Goal: Obtain resource: Download file/media

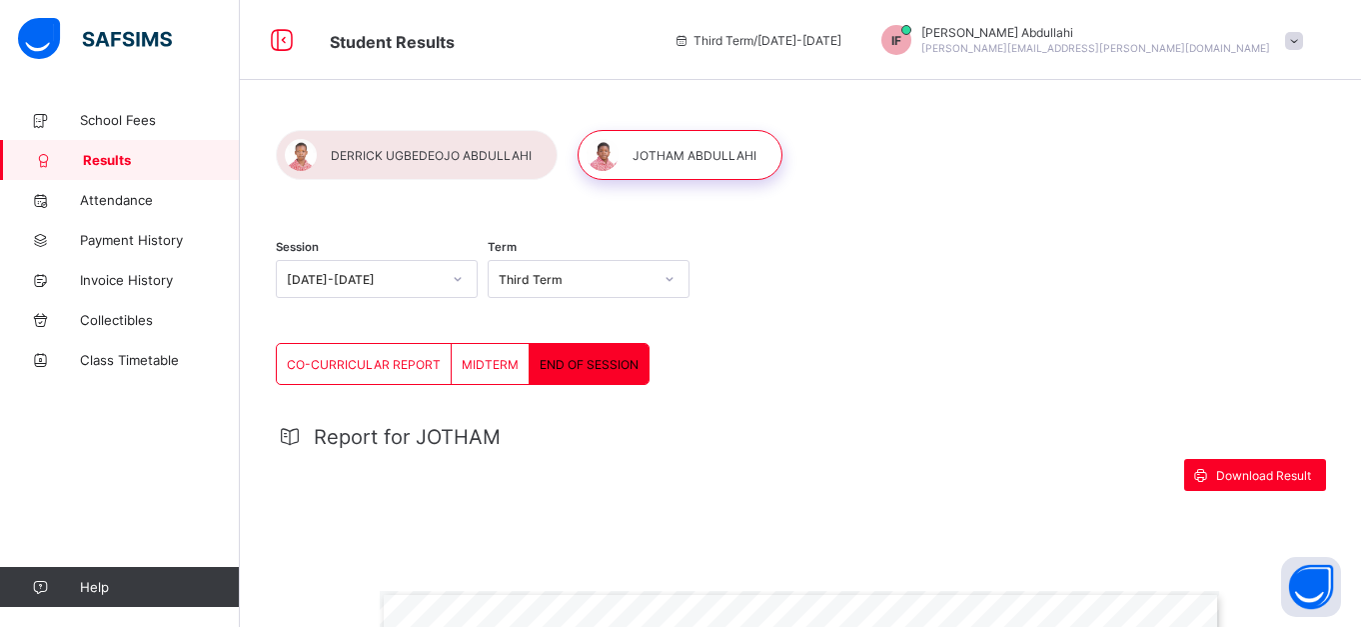
scroll to position [334, 0]
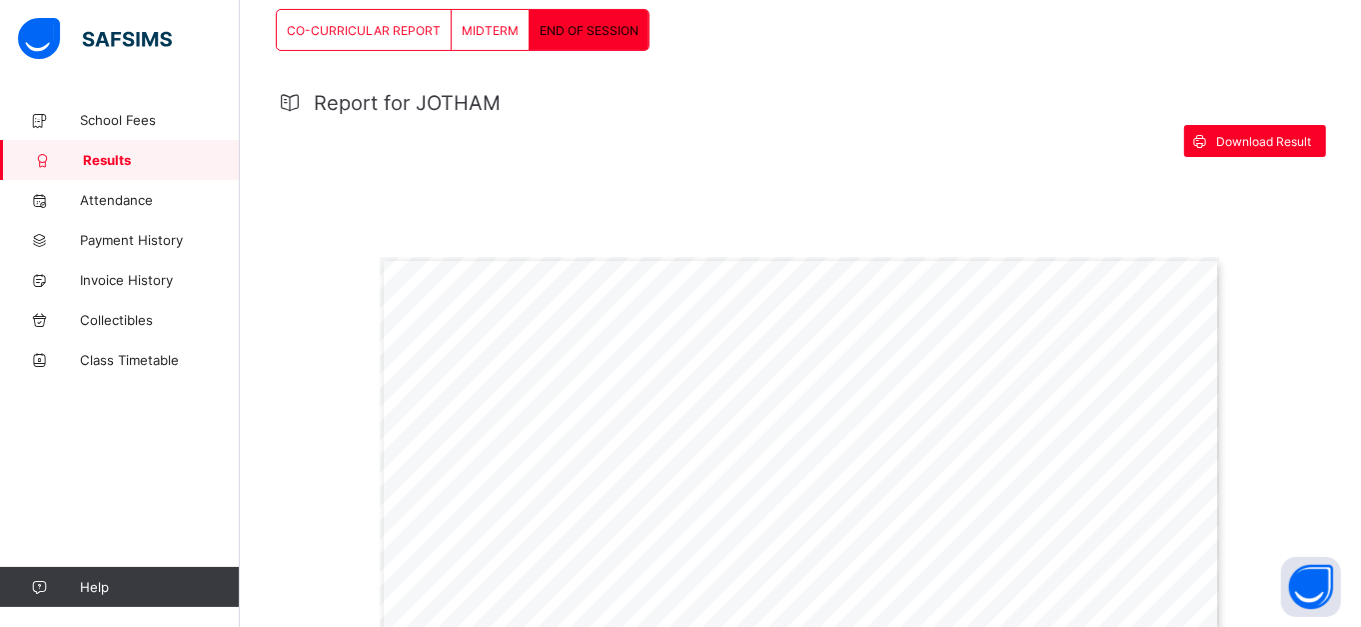
click at [576, 34] on span "END OF SESSION" at bounding box center [589, 30] width 99 height 15
click at [577, 35] on span "END OF SESSION" at bounding box center [589, 30] width 99 height 15
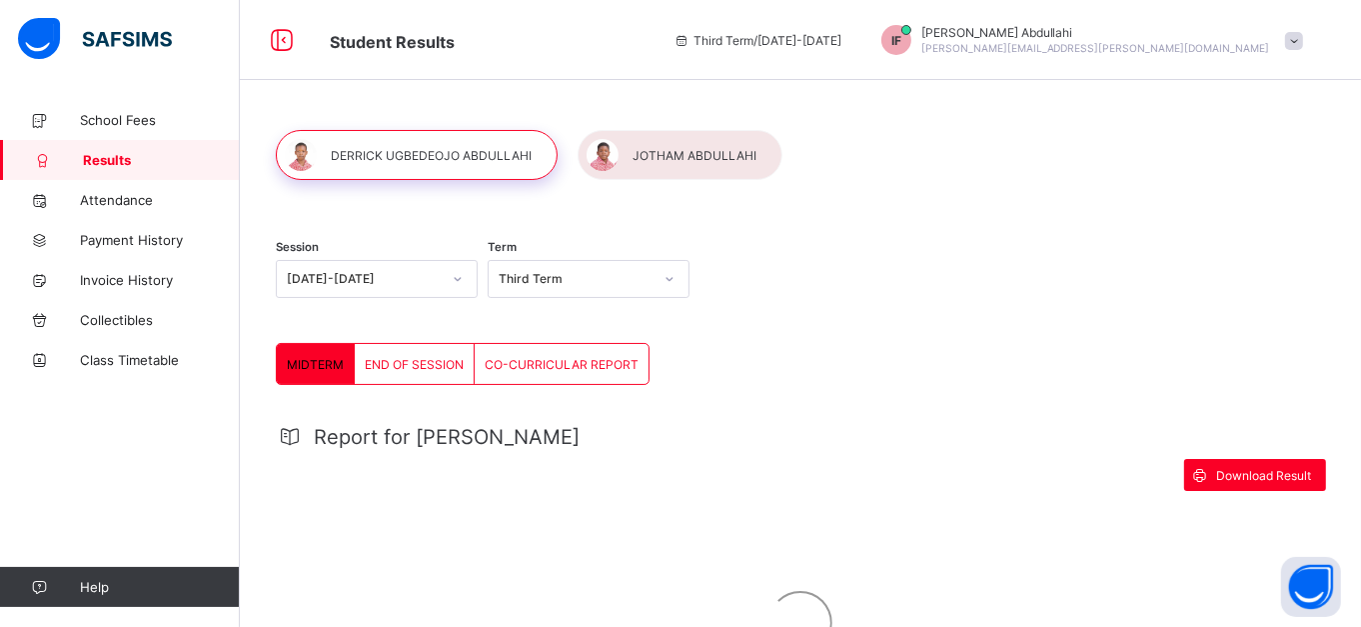
click at [426, 355] on div "END OF SESSION" at bounding box center [415, 364] width 120 height 40
click at [432, 348] on div "END OF SESSION" at bounding box center [415, 364] width 120 height 40
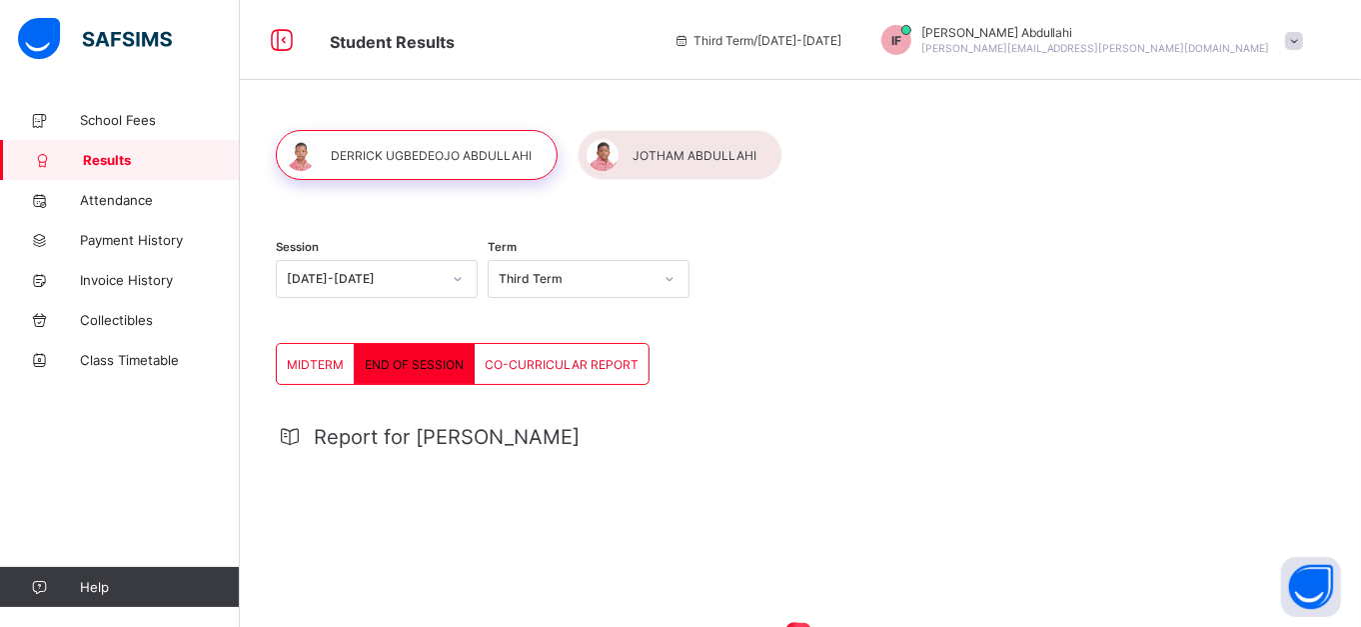
click at [428, 361] on span "END OF SESSION" at bounding box center [414, 364] width 99 height 15
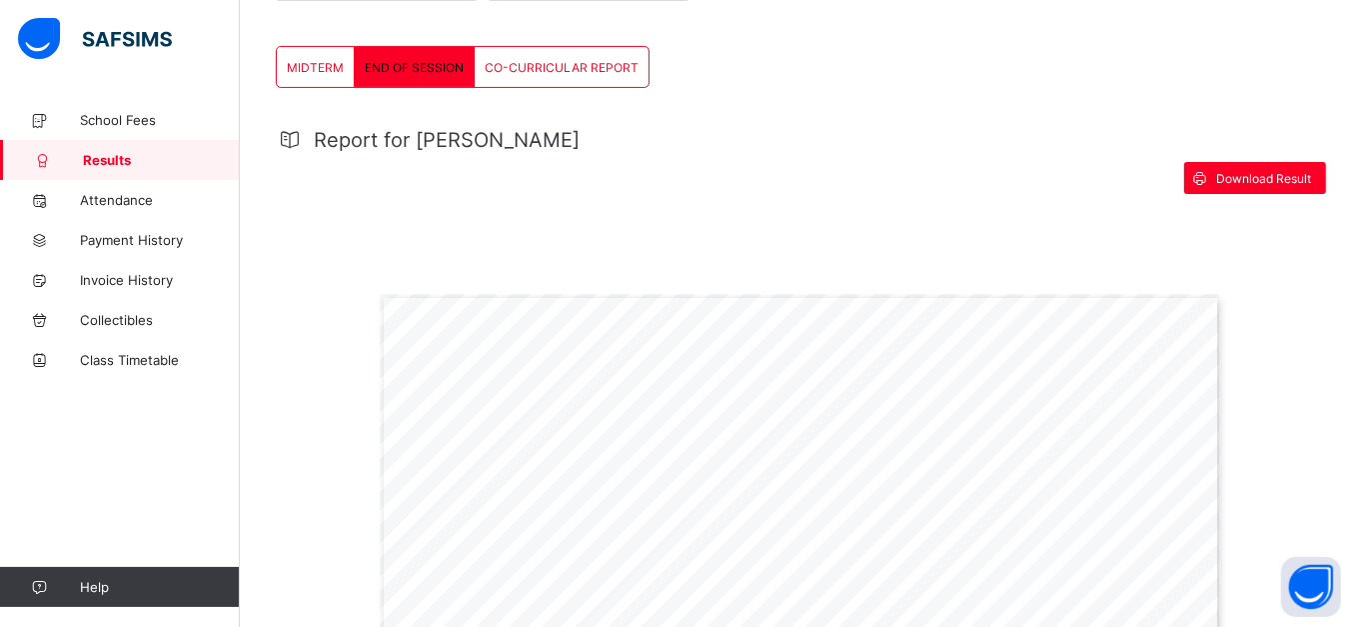
scroll to position [298, 0]
drag, startPoint x: 1284, startPoint y: 179, endPoint x: 1308, endPoint y: 173, distance: 24.7
click at [1308, 173] on span "Download Result" at bounding box center [1263, 177] width 95 height 15
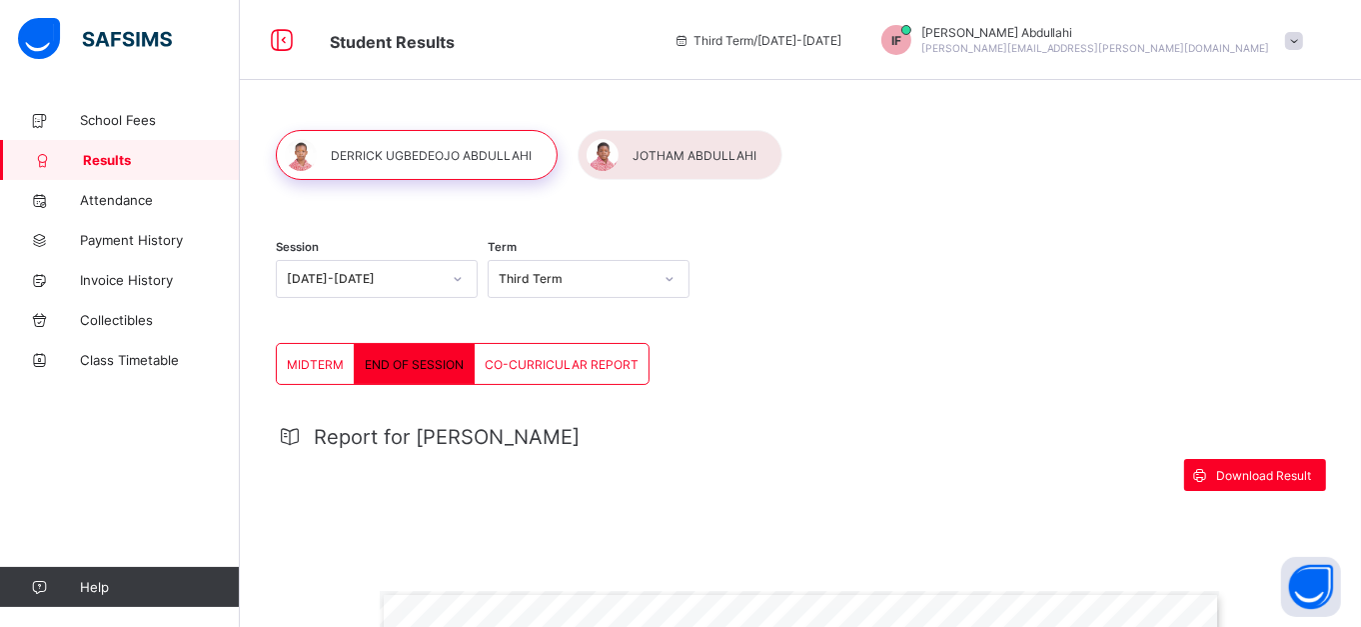
click at [664, 165] on div at bounding box center [680, 155] width 205 height 50
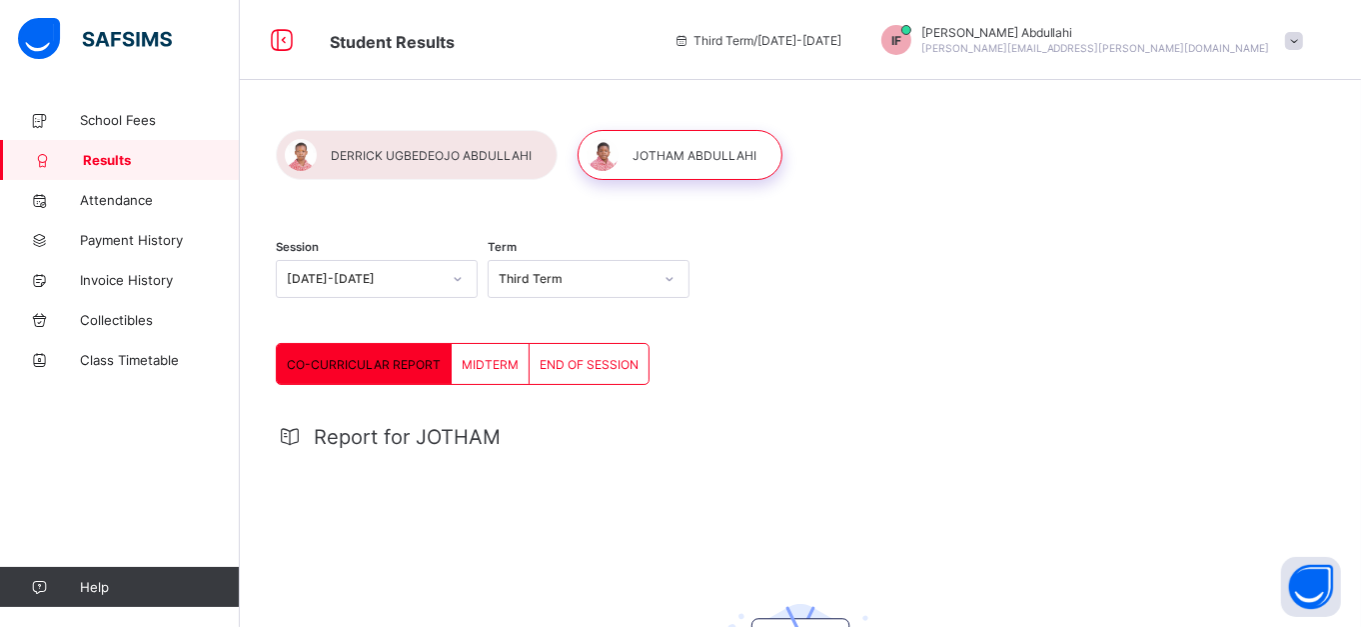
click at [577, 365] on span "END OF SESSION" at bounding box center [589, 364] width 99 height 15
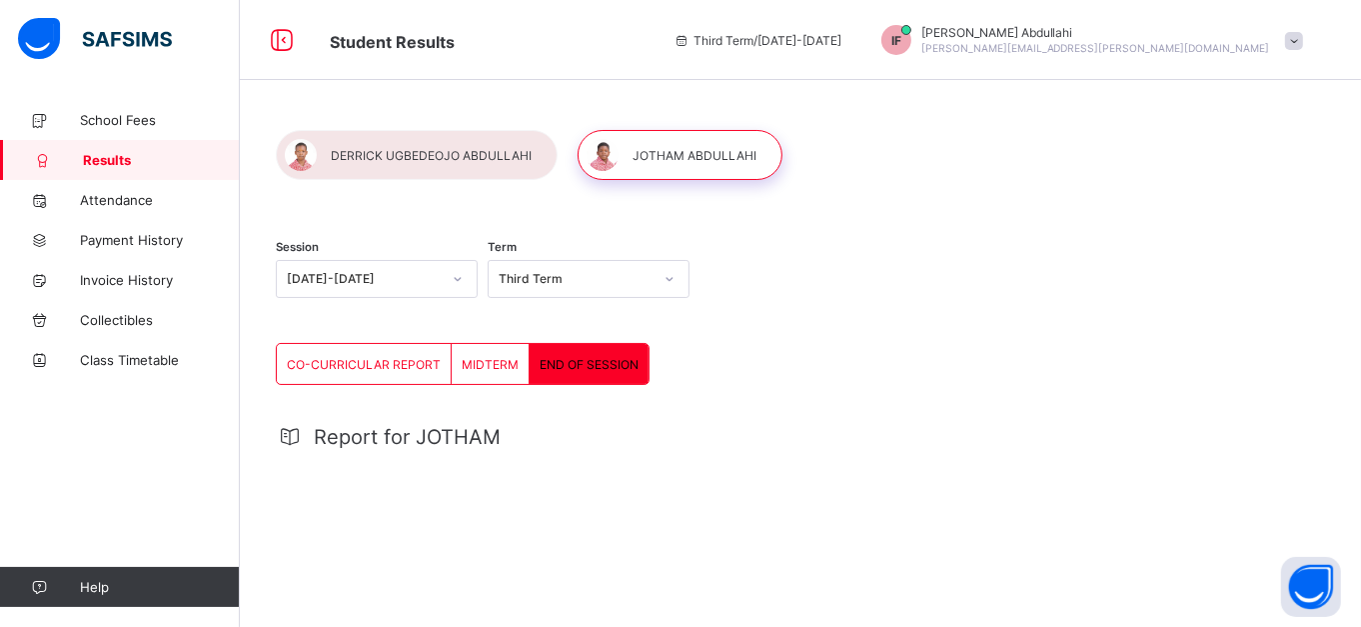
click at [577, 365] on span "END OF SESSION" at bounding box center [589, 364] width 99 height 15
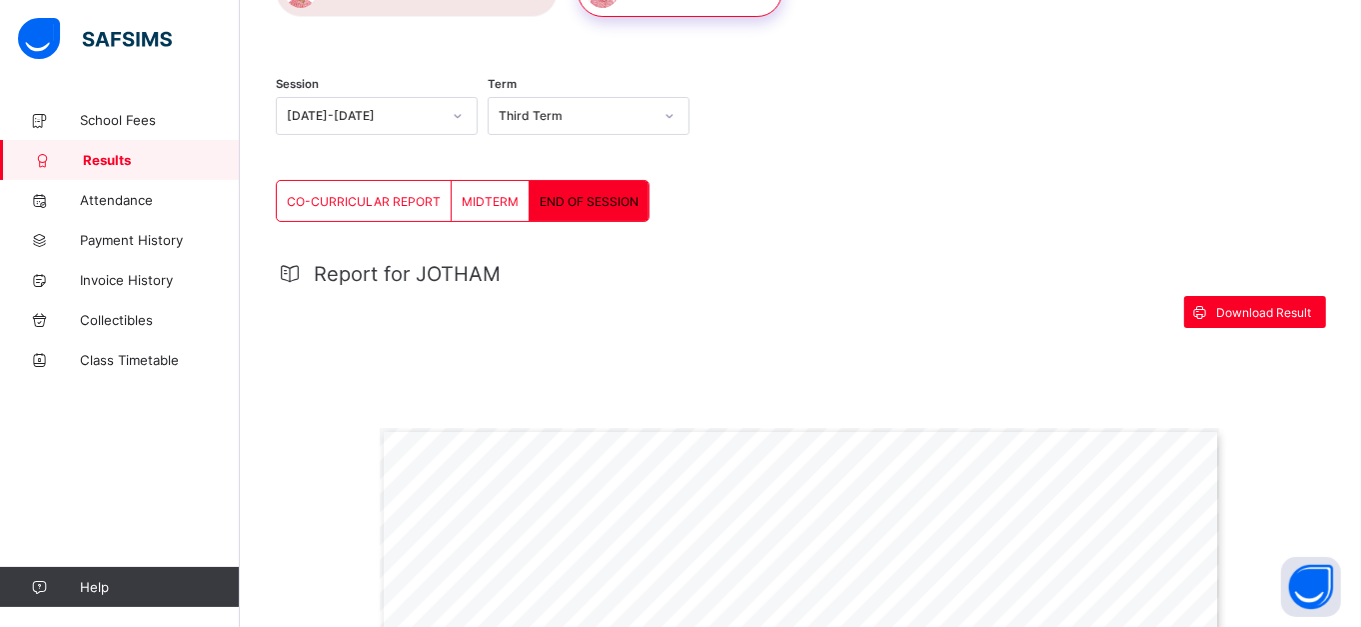
scroll to position [346, 0]
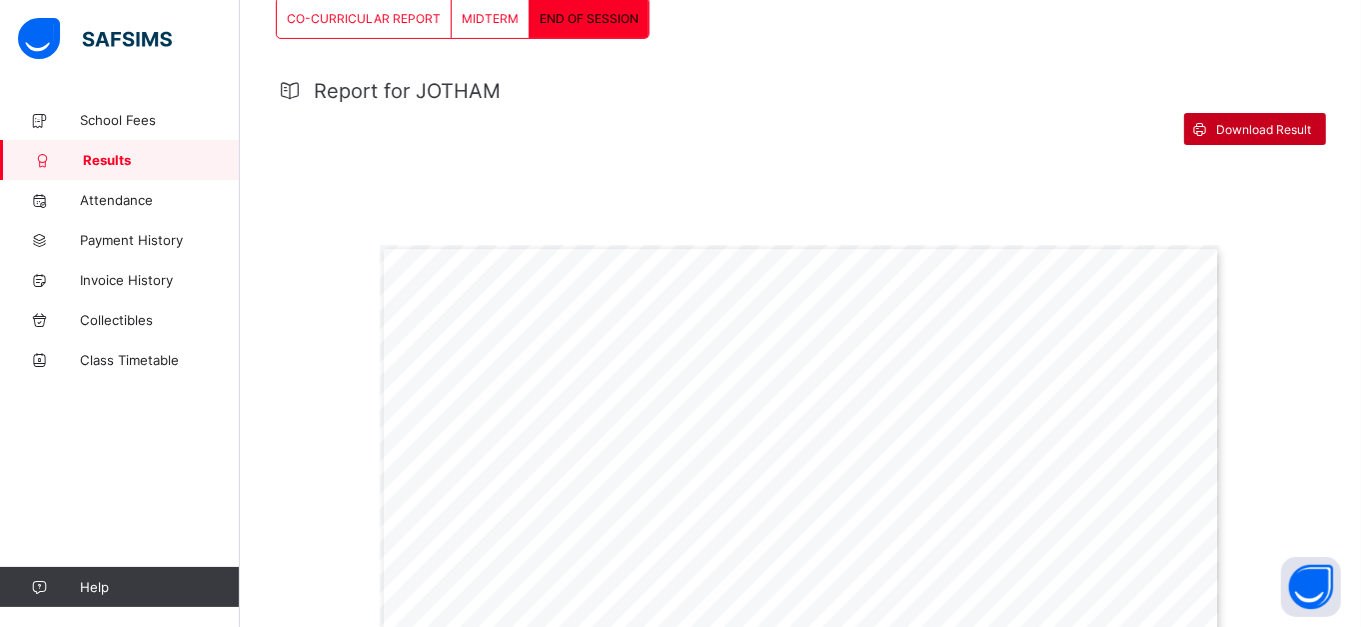
click at [1263, 128] on span "Download Result" at bounding box center [1263, 129] width 95 height 15
click at [650, 85] on div "Report for JOTHAM" at bounding box center [800, 91] width 1049 height 24
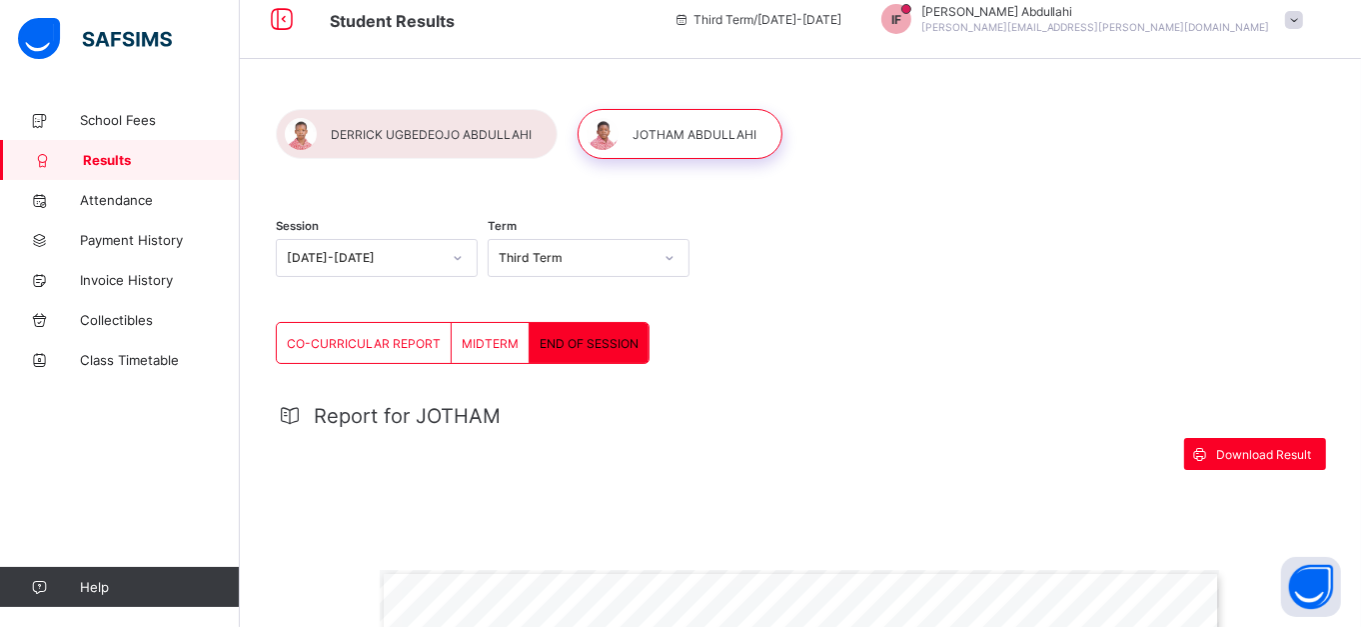
scroll to position [0, 0]
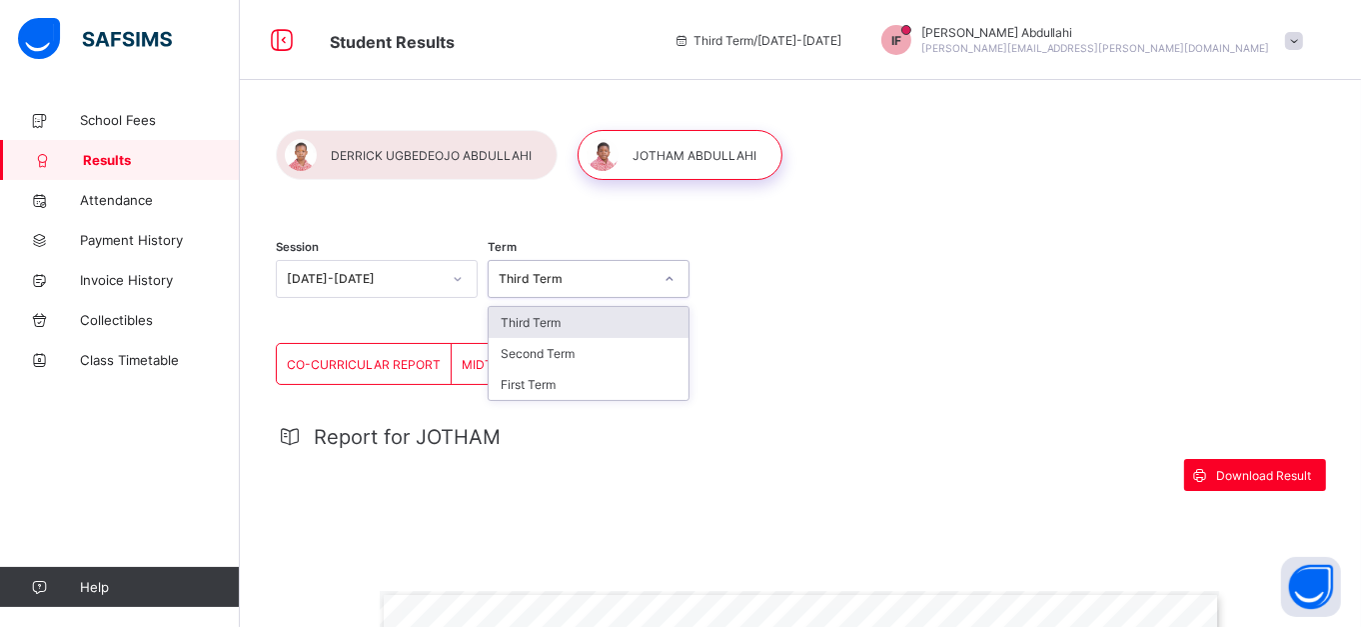
click at [684, 280] on div at bounding box center [670, 279] width 34 height 32
click at [607, 350] on div "Second Term" at bounding box center [589, 353] width 200 height 31
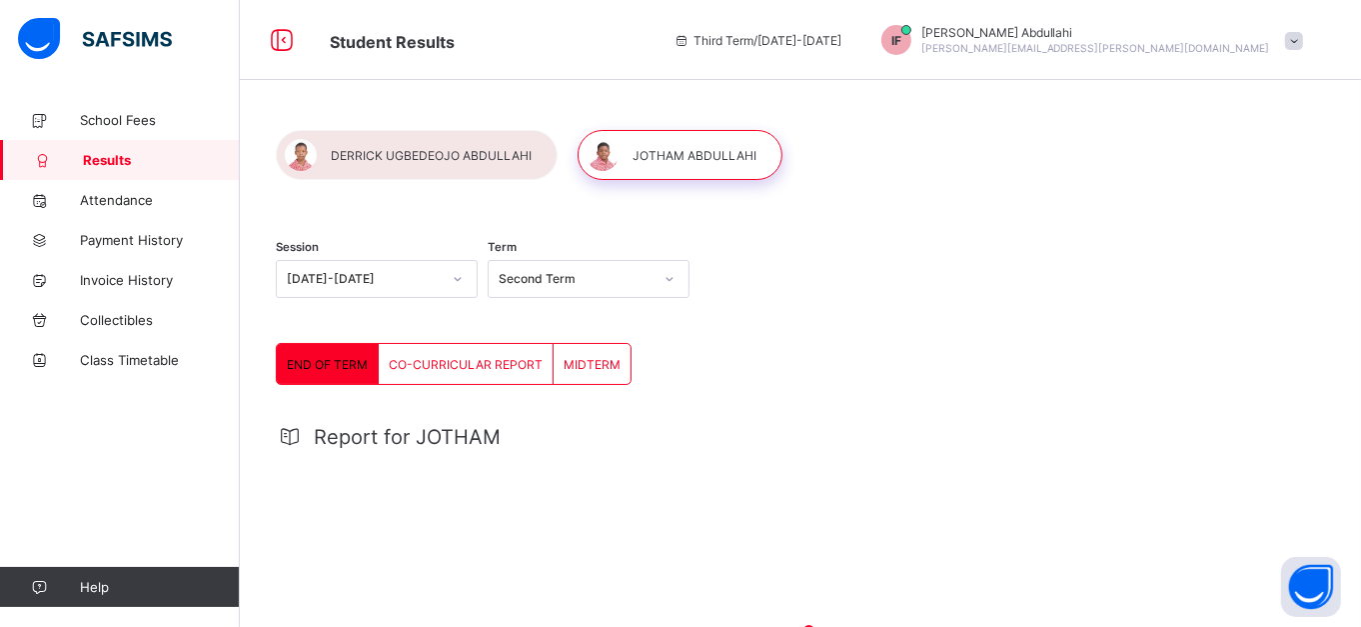
click at [421, 164] on div at bounding box center [417, 155] width 282 height 50
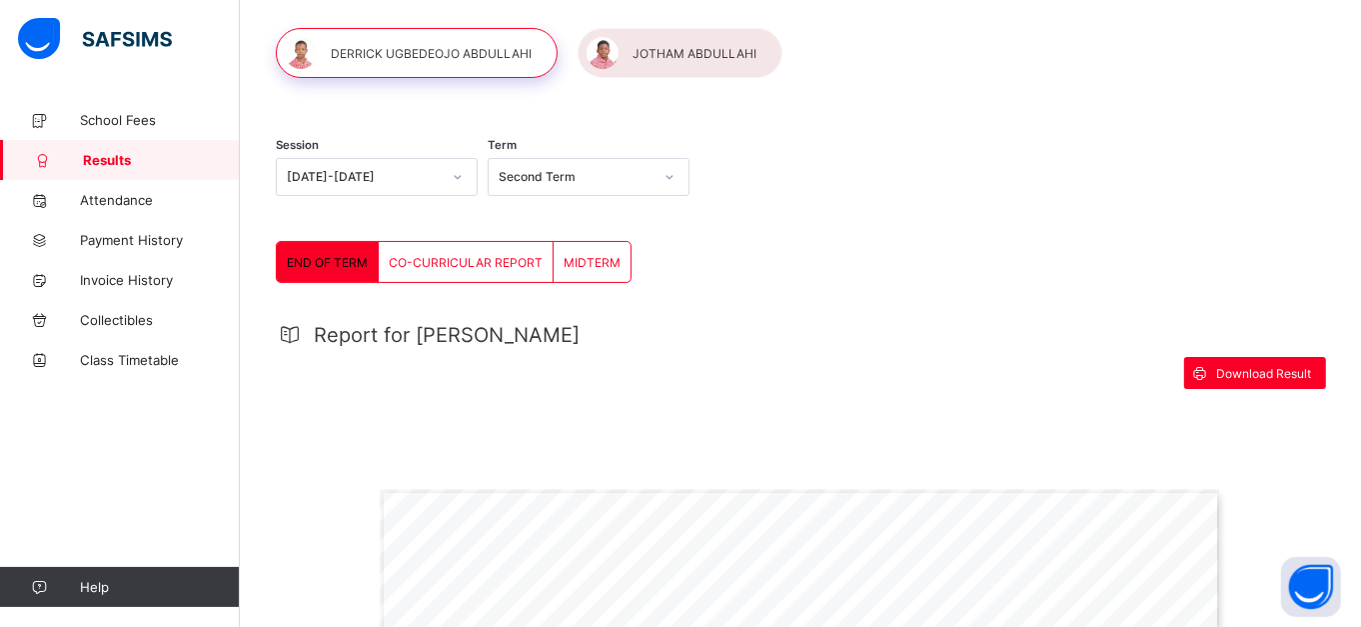
scroll to position [92, 0]
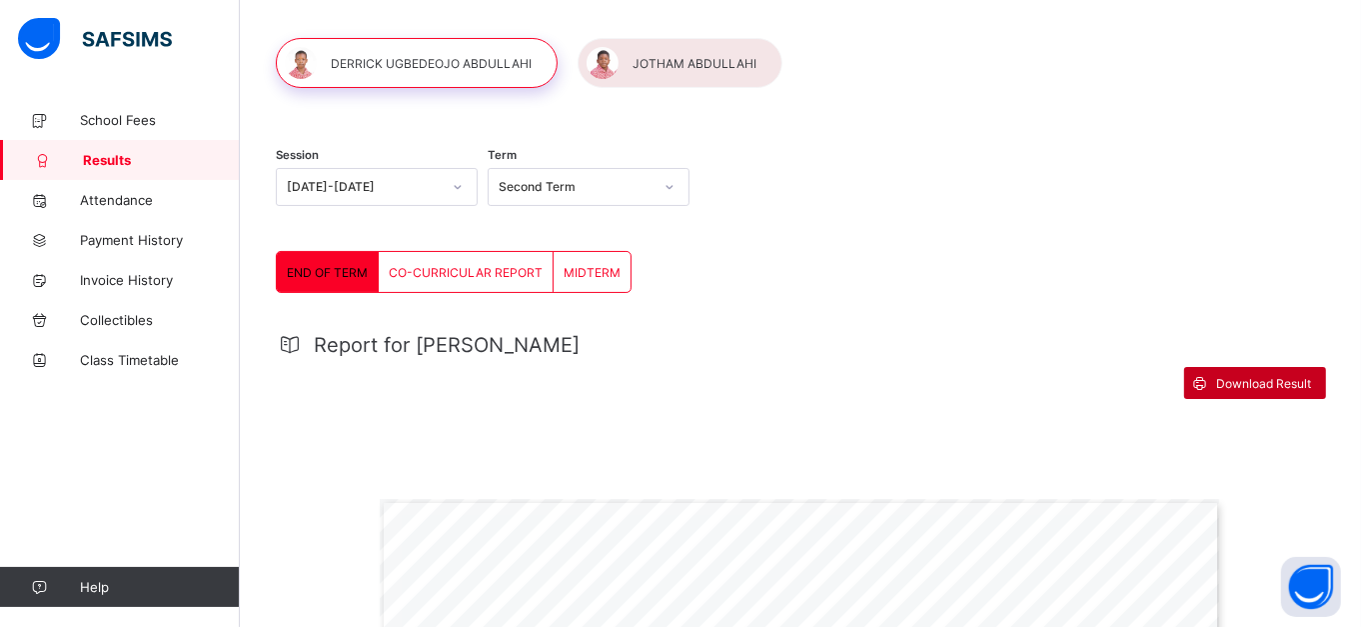
click at [1246, 382] on span "Download Result" at bounding box center [1263, 383] width 95 height 15
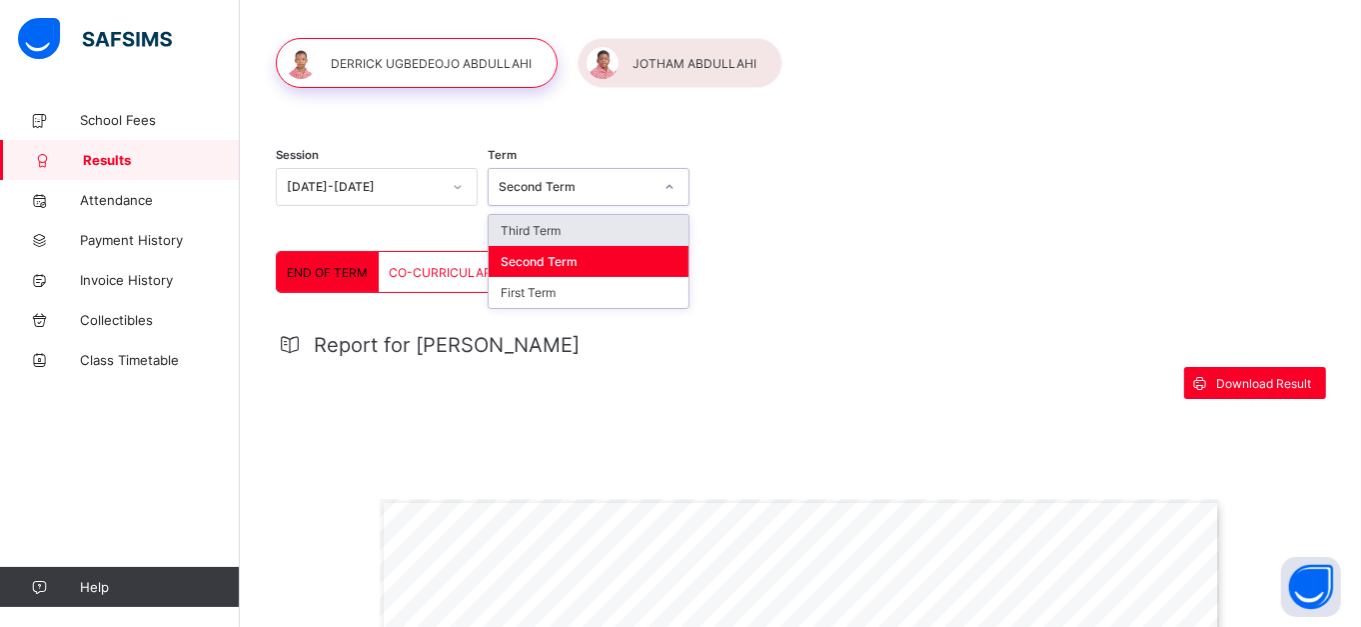
click at [582, 180] on div "Second Term" at bounding box center [576, 187] width 154 height 15
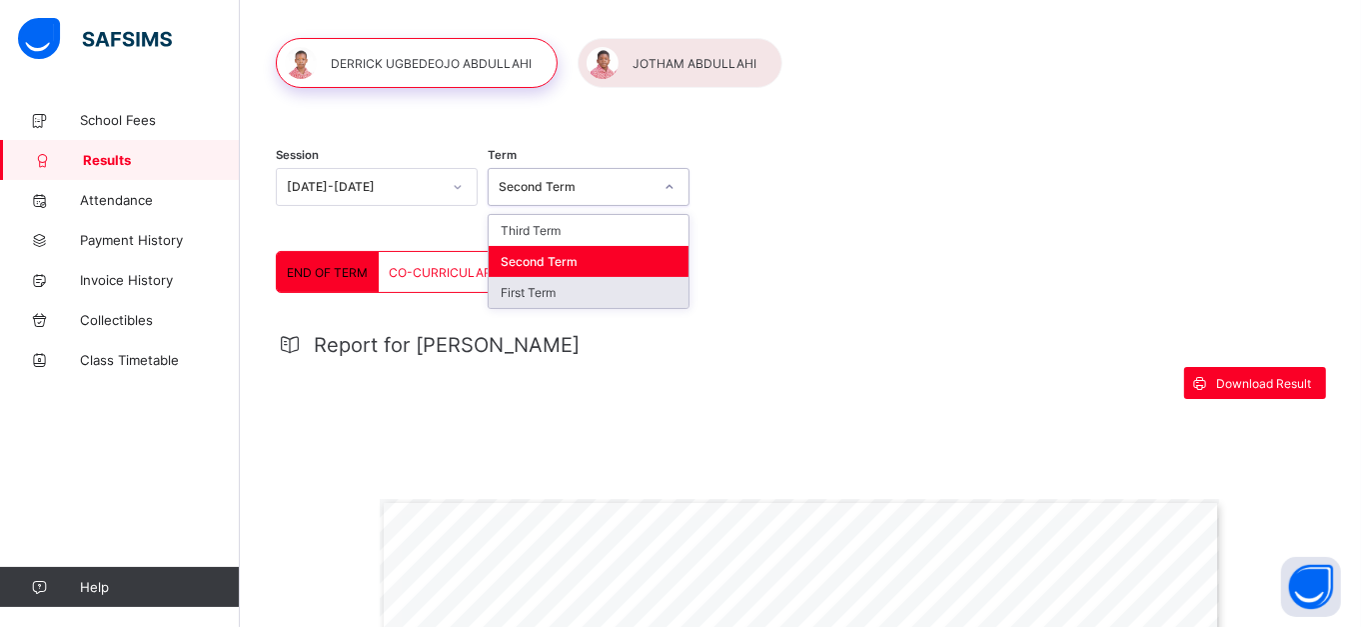
click at [566, 290] on div "First Term" at bounding box center [589, 292] width 200 height 31
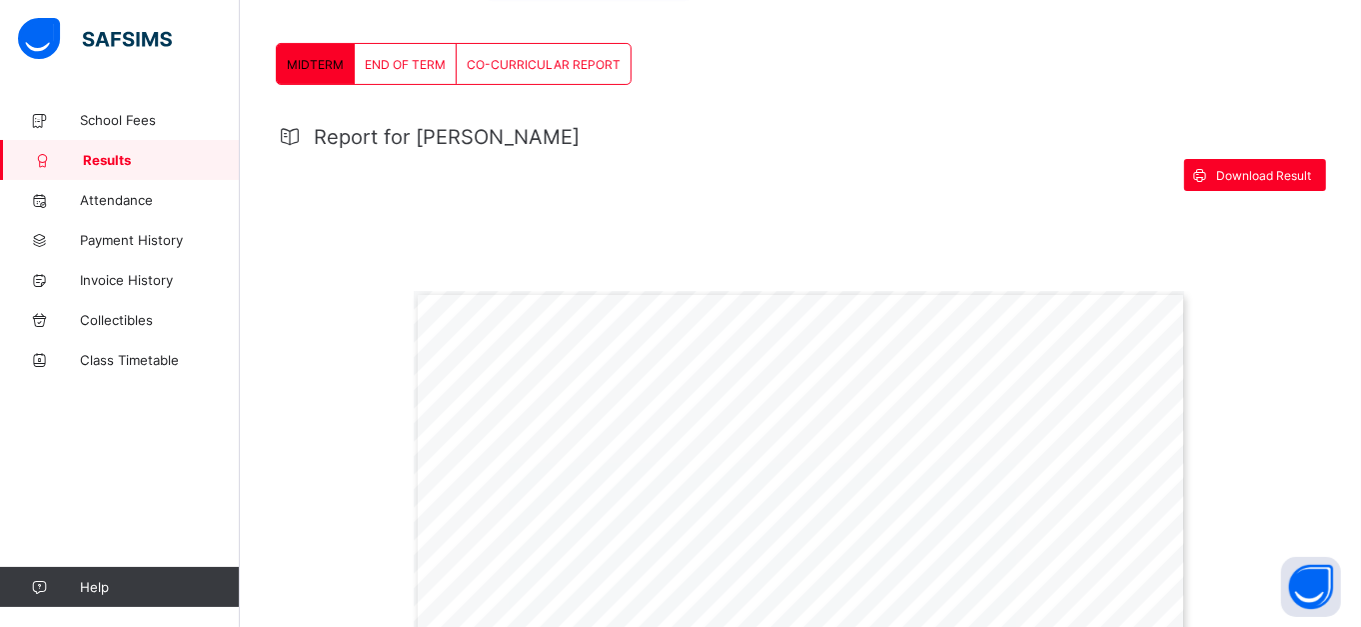
scroll to position [293, 0]
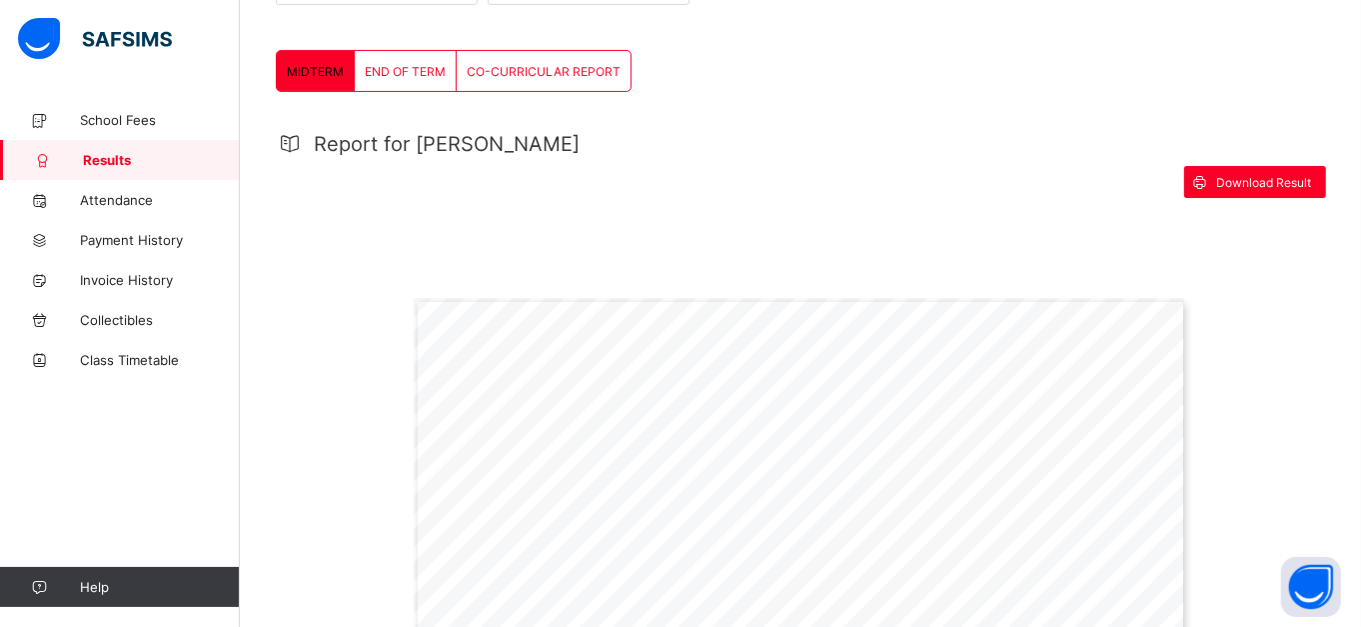
click at [397, 71] on span "END OF TERM" at bounding box center [405, 71] width 81 height 15
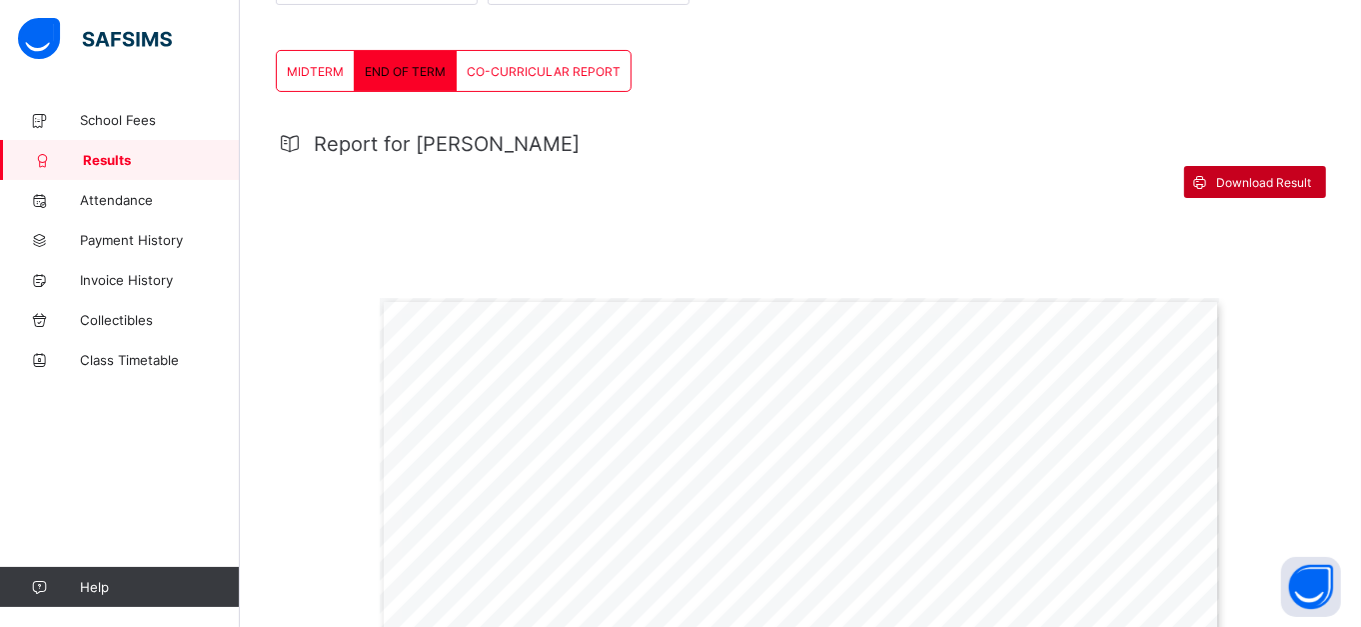
click at [1256, 188] on div "Download Result" at bounding box center [1255, 182] width 142 height 32
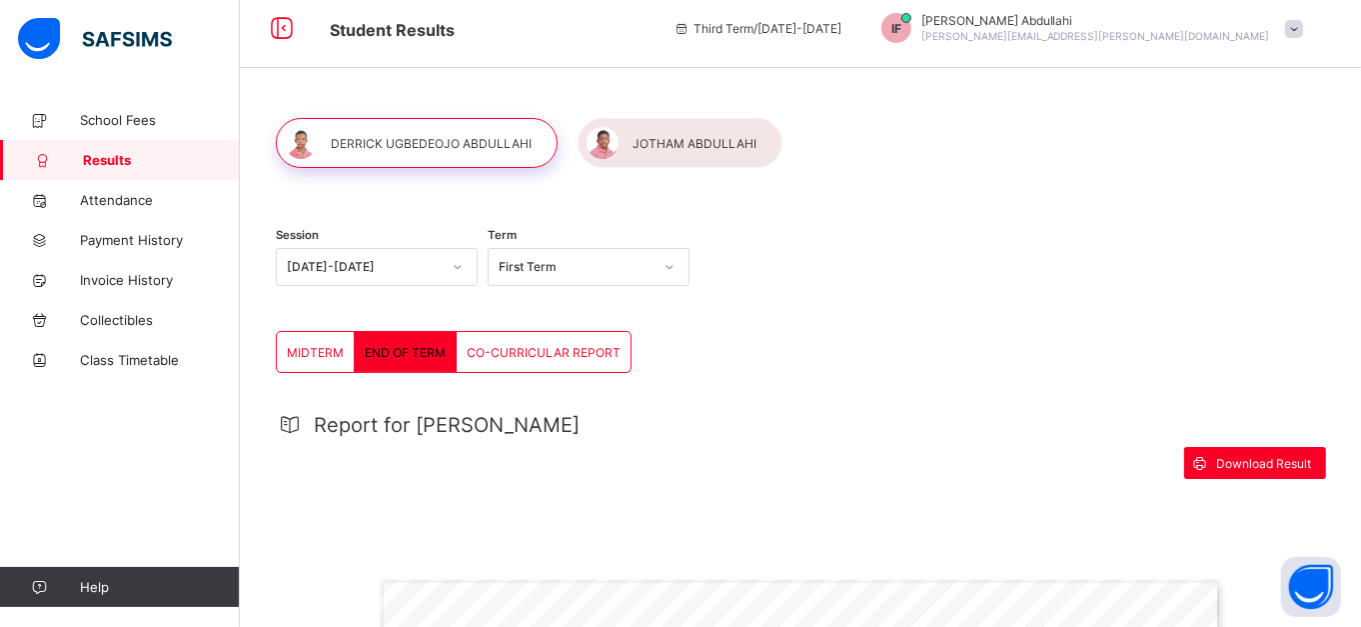
scroll to position [11, 0]
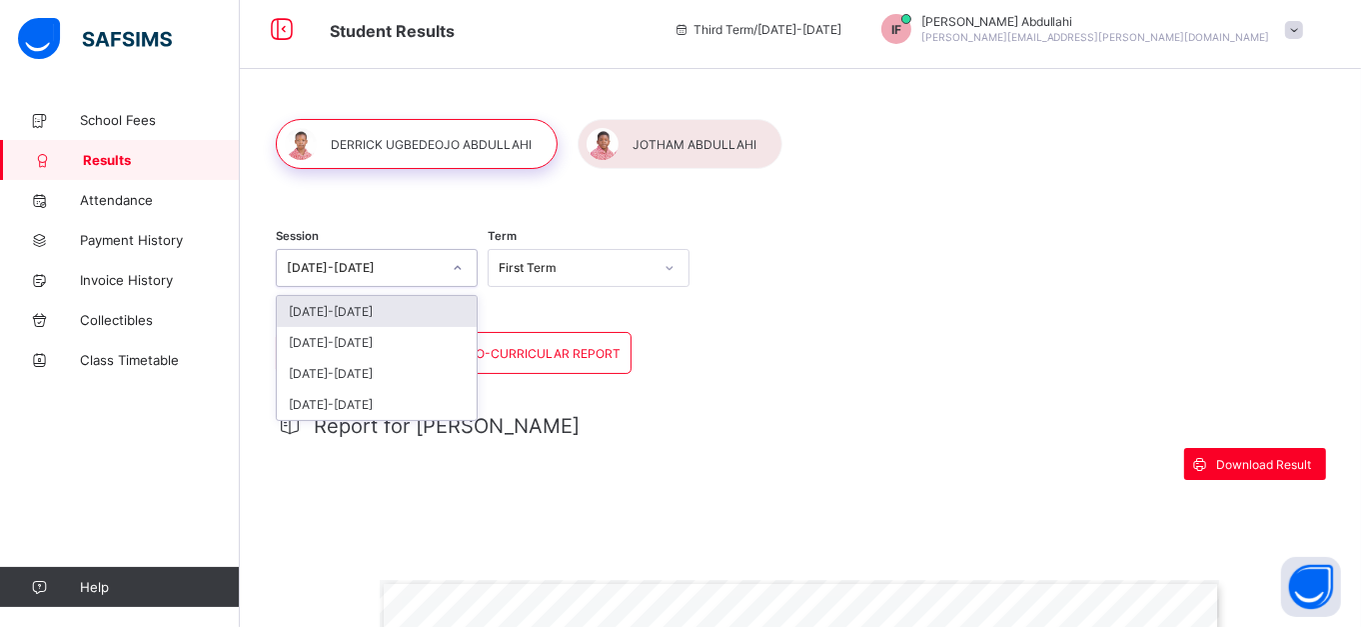
click at [460, 266] on icon at bounding box center [458, 268] width 12 height 20
click at [428, 335] on div "[DATE]-[DATE]" at bounding box center [377, 342] width 200 height 31
click at [458, 264] on icon at bounding box center [458, 268] width 12 height 20
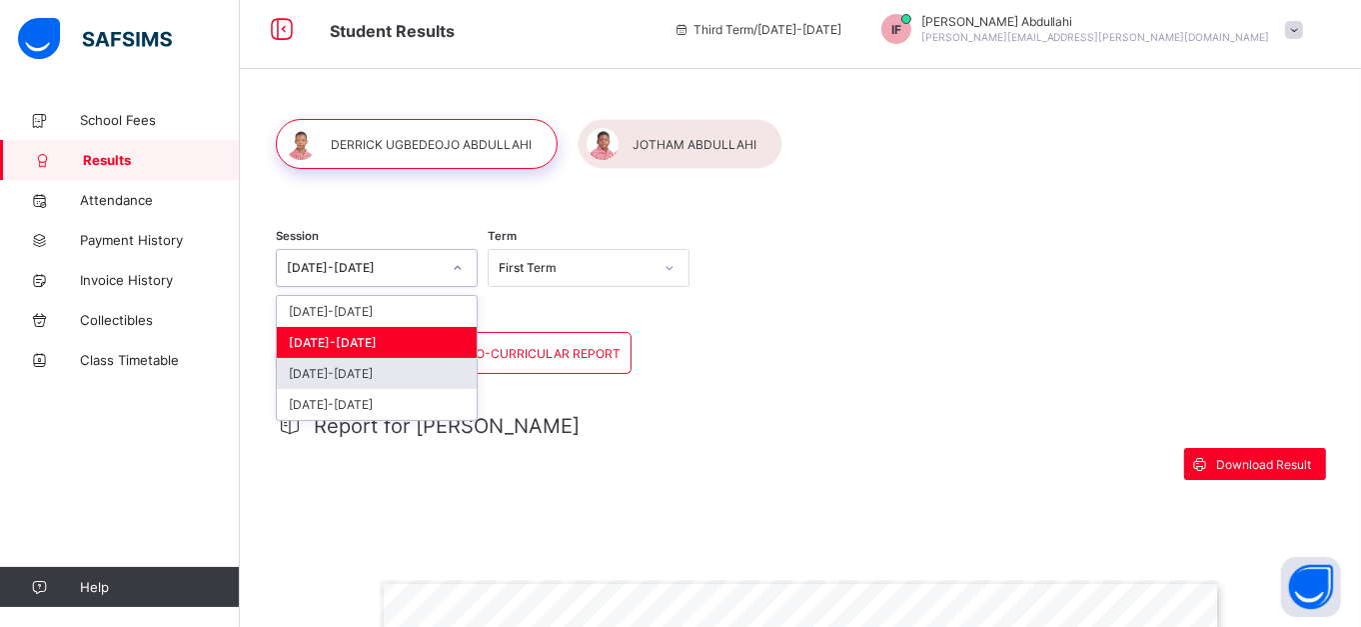
click at [419, 370] on div "2023-2024" at bounding box center [377, 373] width 200 height 31
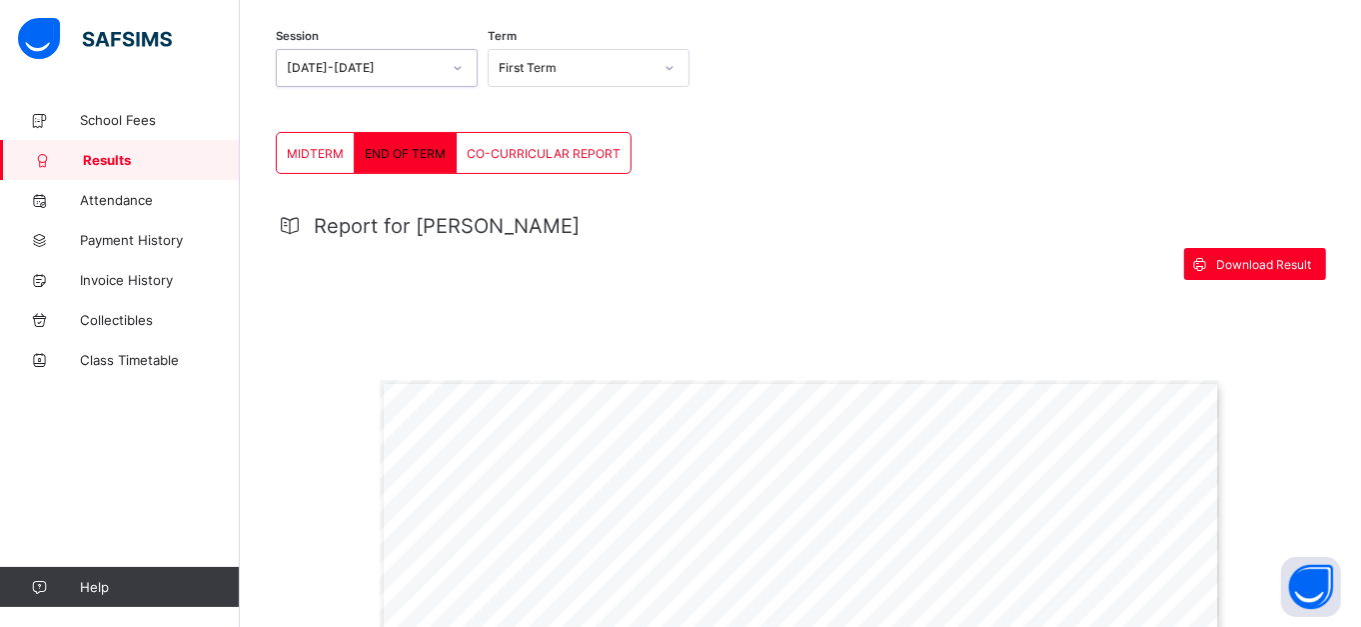
scroll to position [214, 0]
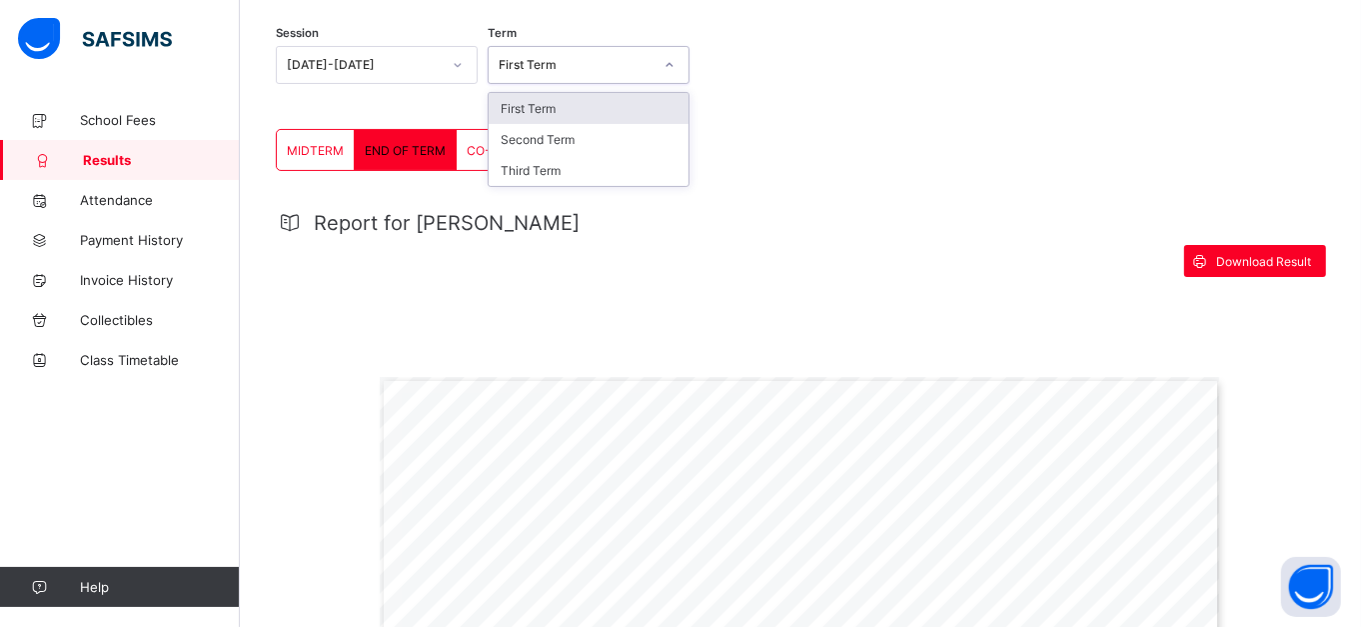
click at [575, 66] on div "First Term" at bounding box center [576, 65] width 154 height 15
click at [569, 104] on div "First Term" at bounding box center [589, 108] width 200 height 31
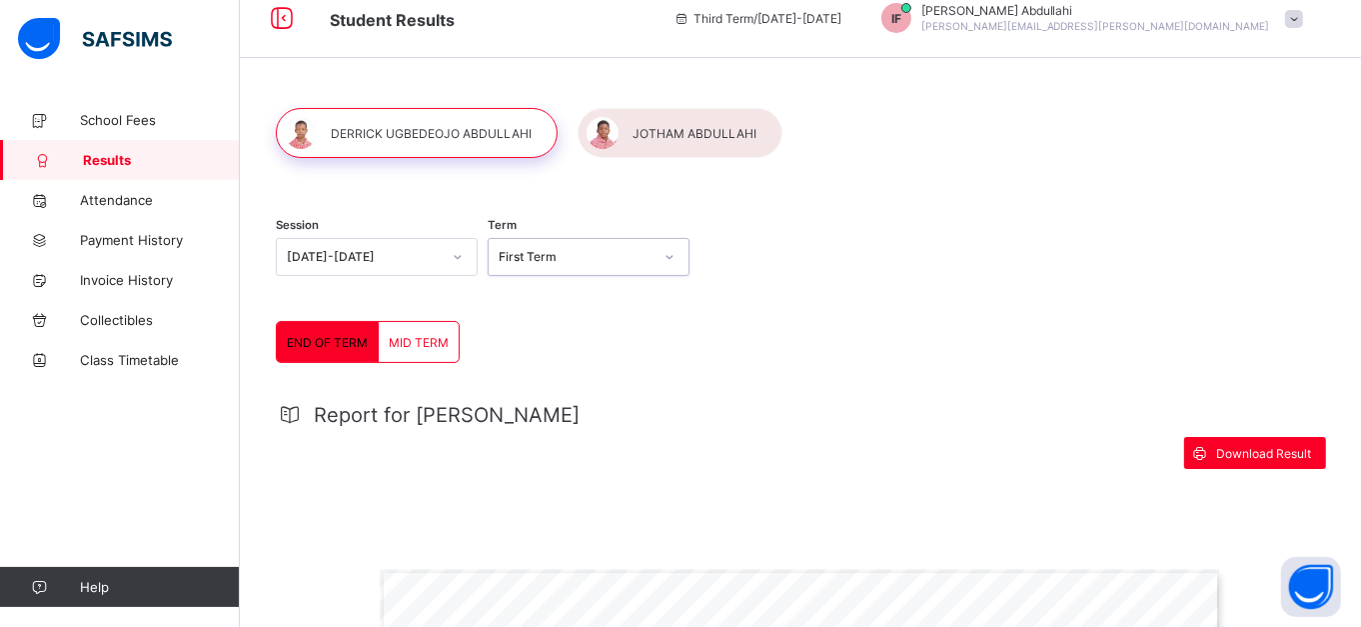
scroll to position [21, 0]
click at [1268, 456] on span "Download Result" at bounding box center [1263, 454] width 95 height 15
click at [645, 254] on div "First Term" at bounding box center [576, 258] width 154 height 15
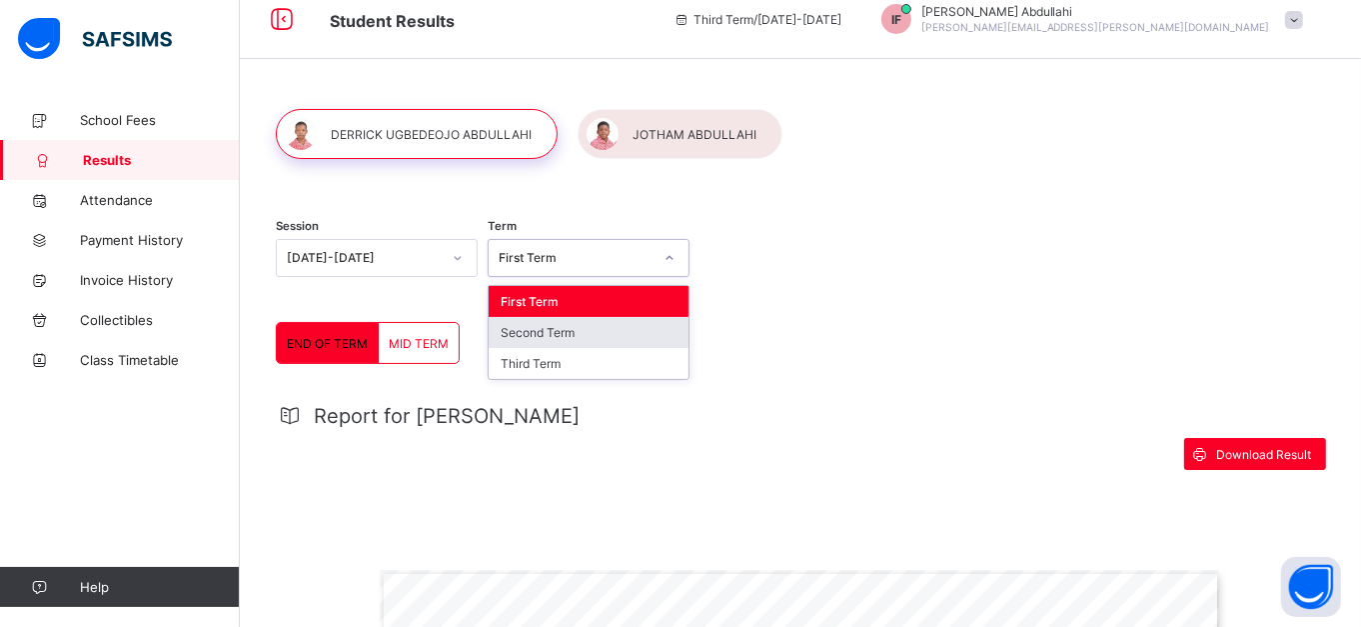
click at [623, 325] on div "Second Term" at bounding box center [589, 332] width 200 height 31
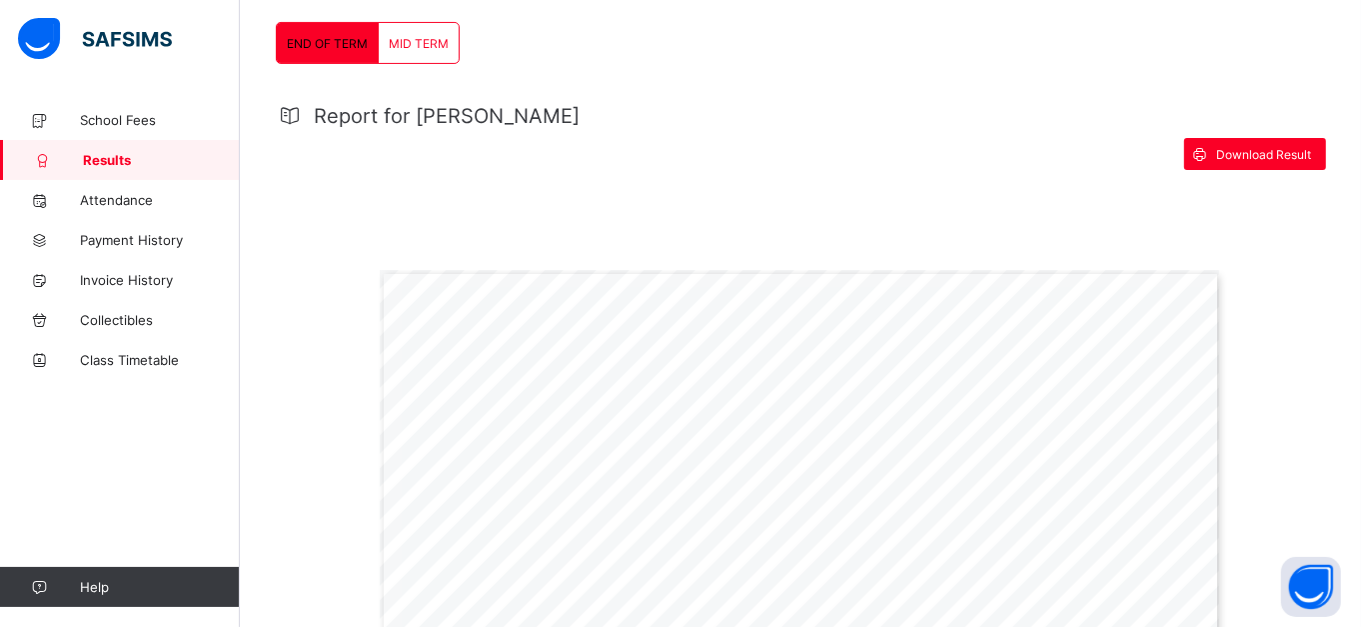
scroll to position [397, 0]
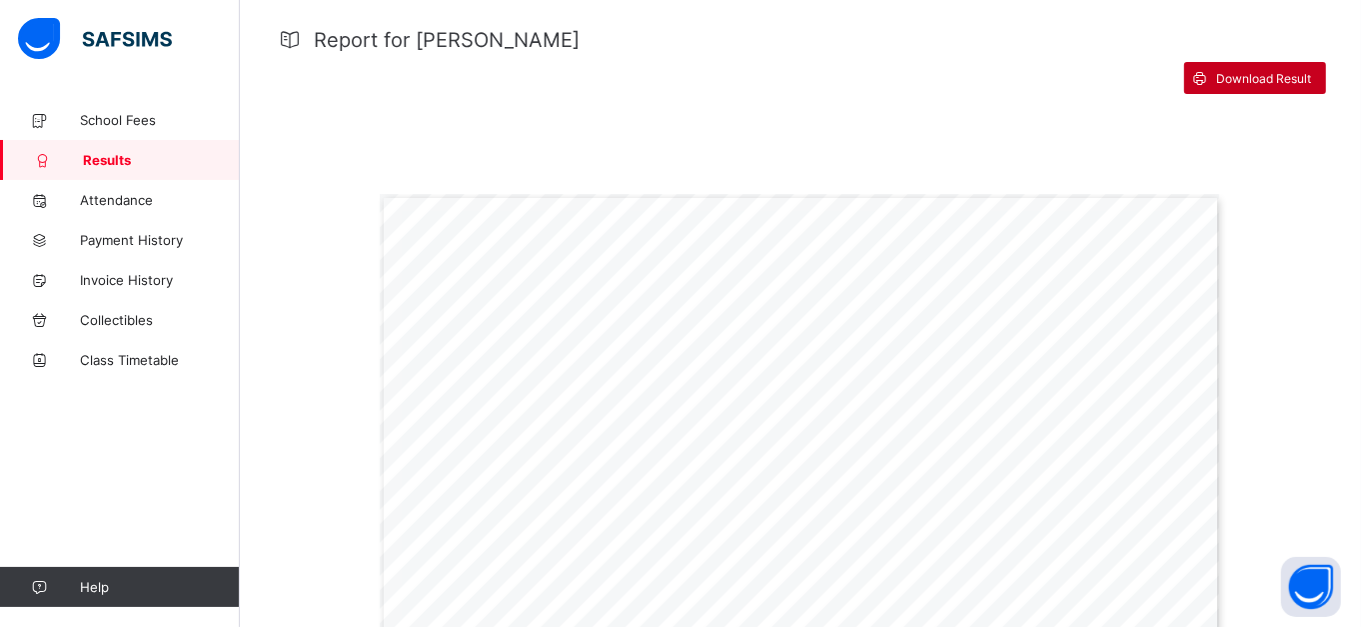
click at [1258, 75] on span "Download Result" at bounding box center [1263, 78] width 95 height 15
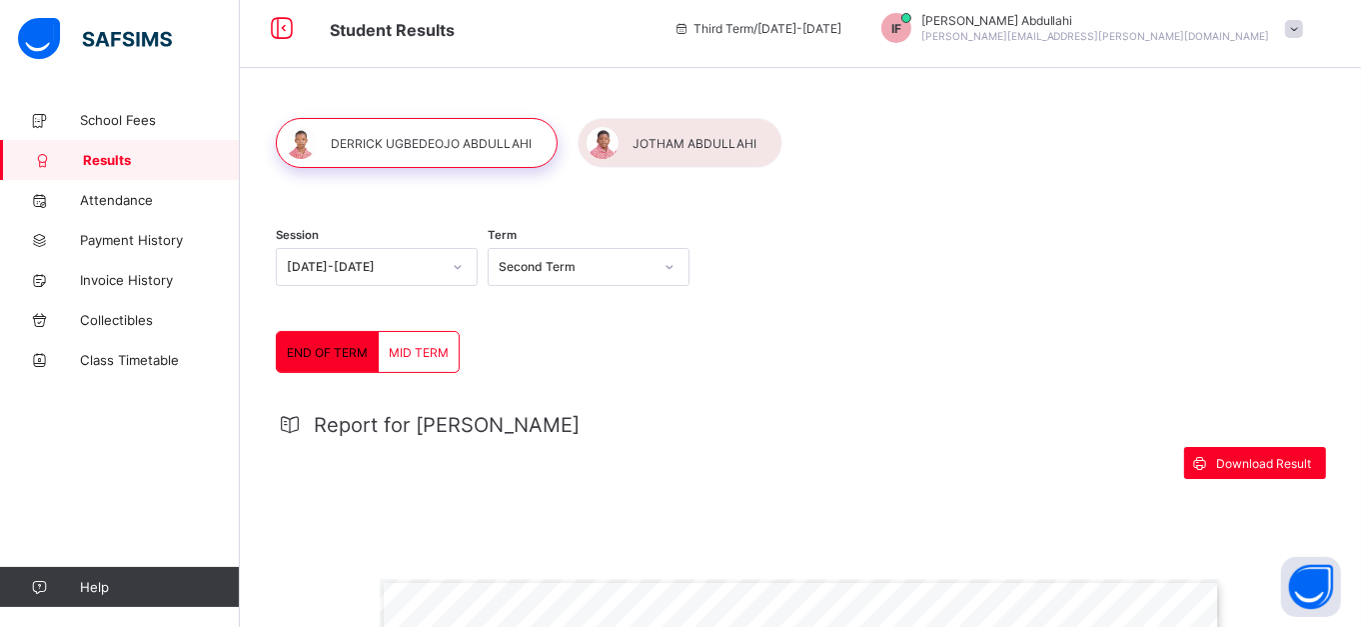
scroll to position [11, 0]
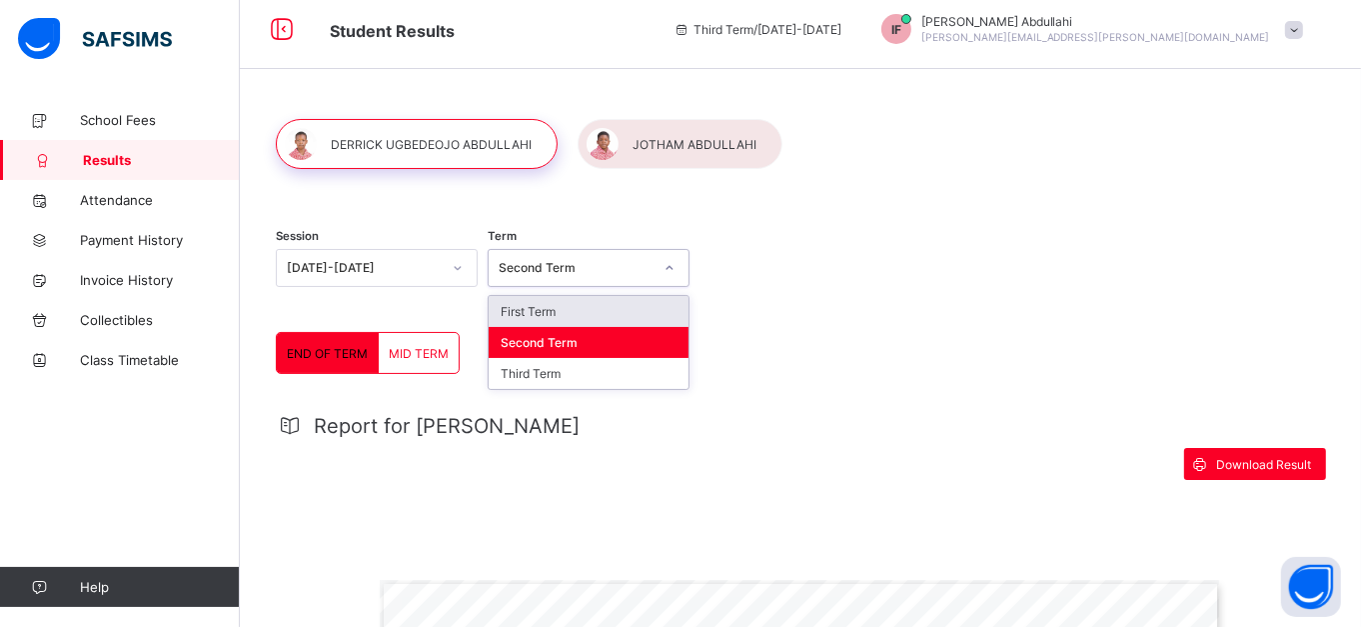
click at [636, 278] on div "Second Term" at bounding box center [570, 268] width 162 height 28
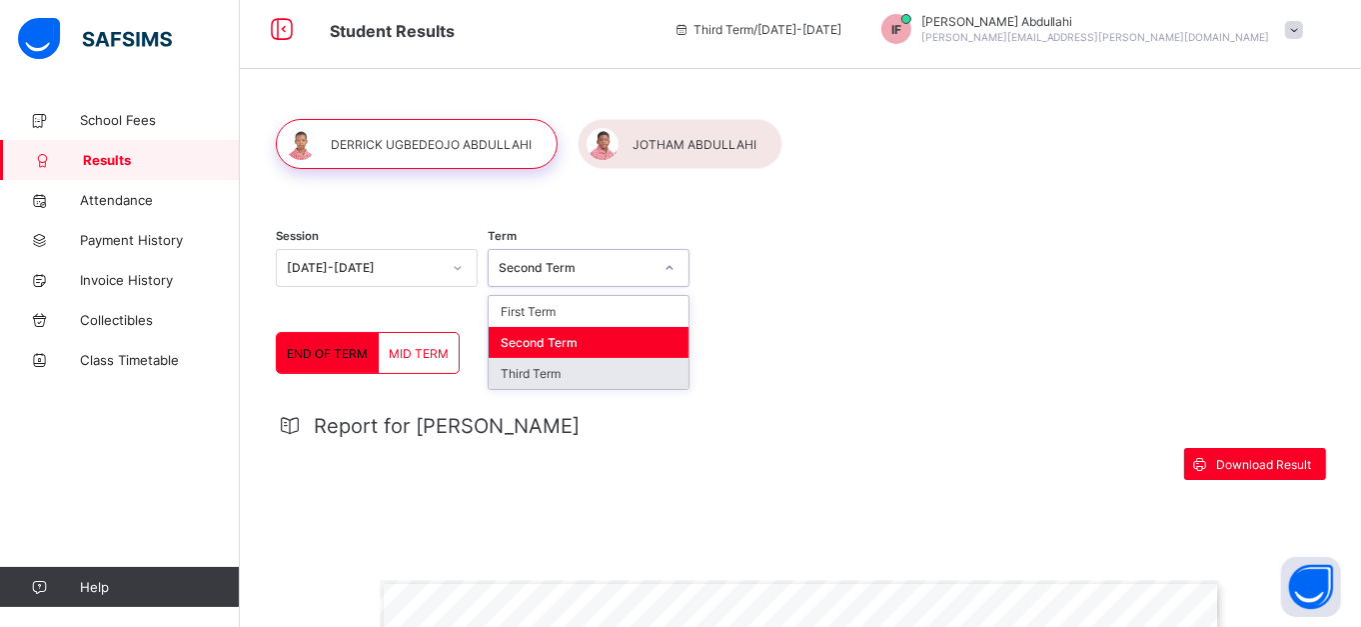
click at [612, 373] on div "Third Term" at bounding box center [589, 373] width 200 height 31
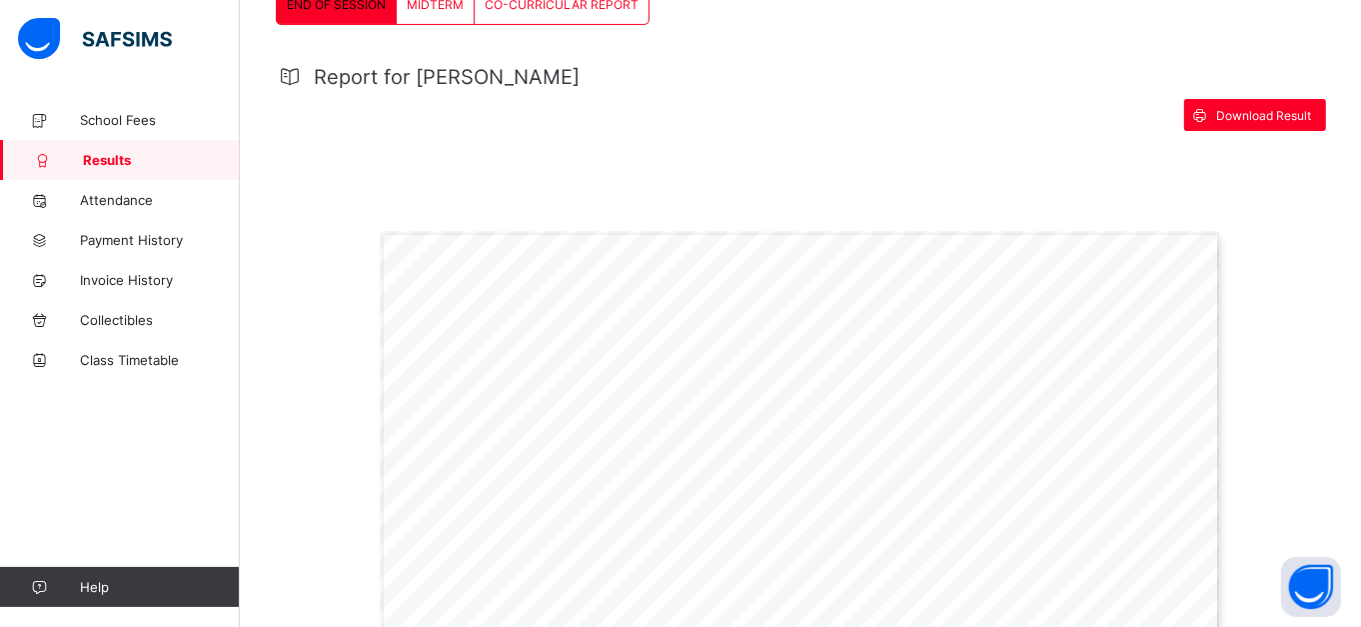
scroll to position [363, 0]
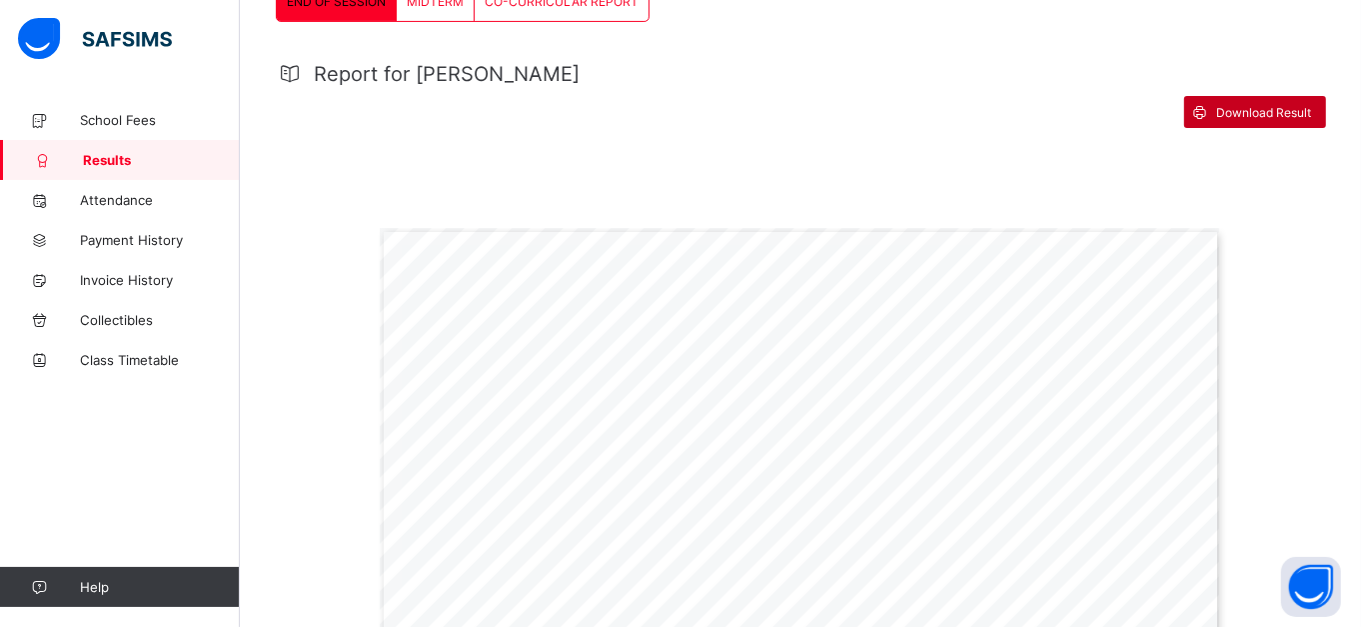
click at [1256, 112] on span "Download Result" at bounding box center [1263, 112] width 95 height 15
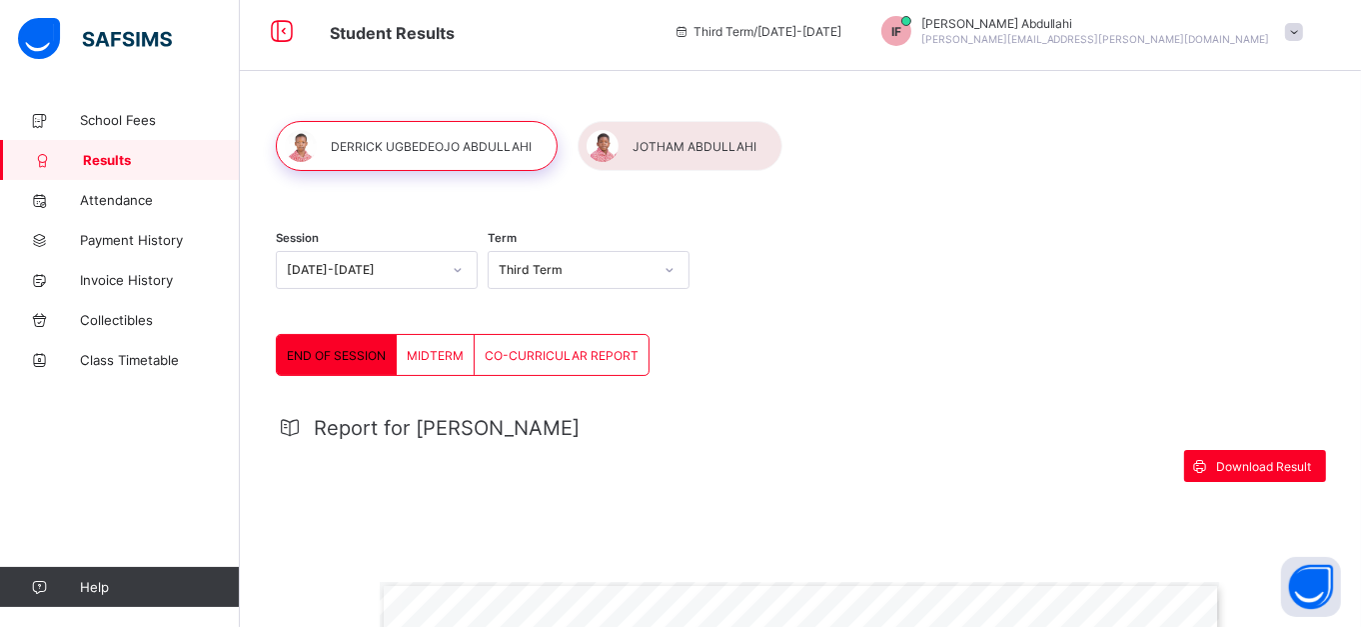
scroll to position [6, 0]
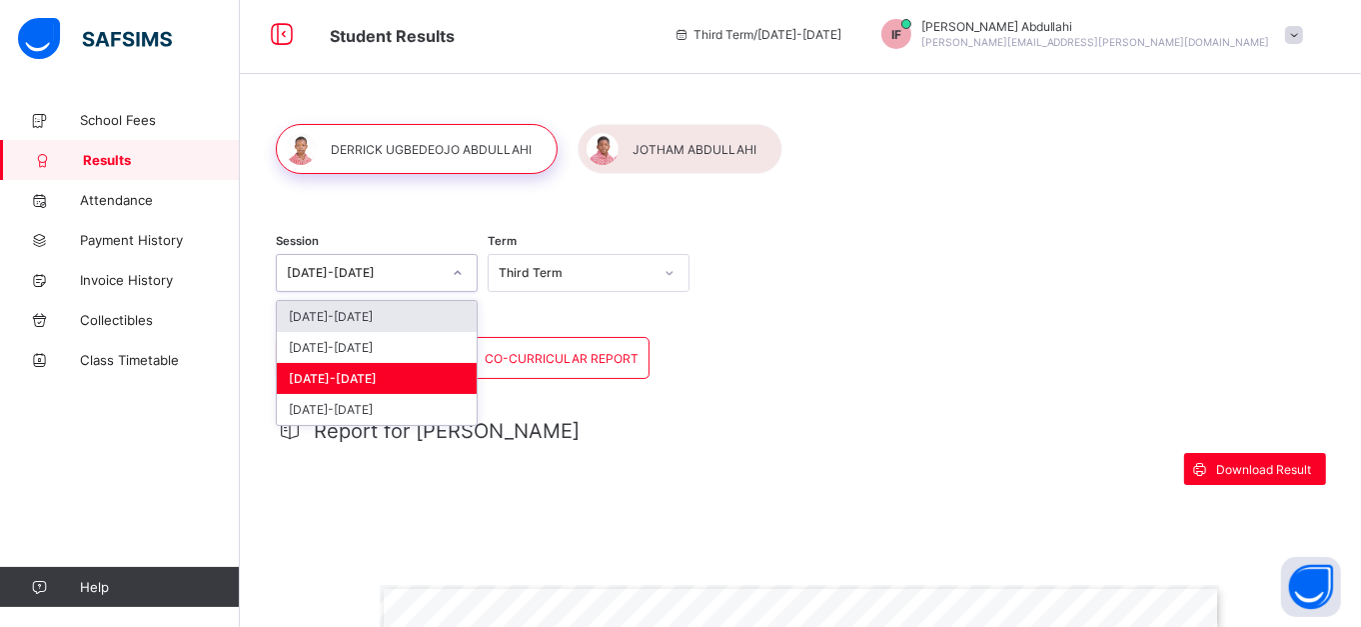
click at [464, 275] on icon at bounding box center [458, 273] width 12 height 20
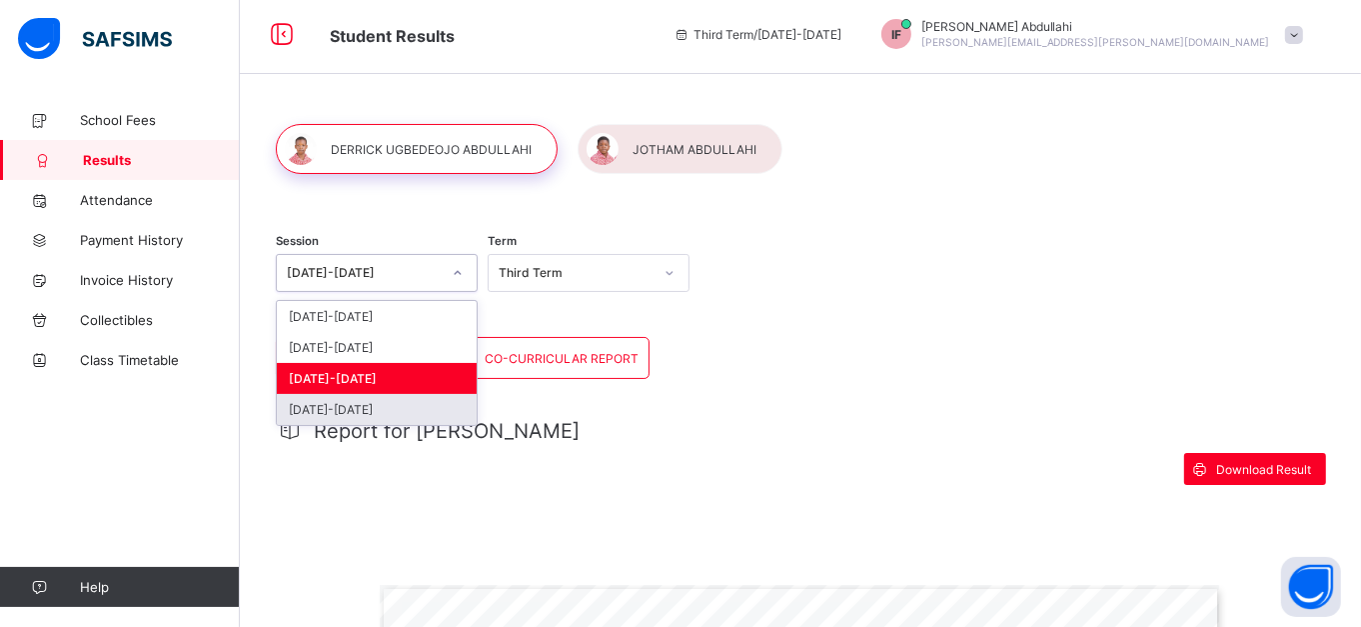
click at [364, 407] on div "2022-2023" at bounding box center [377, 409] width 200 height 31
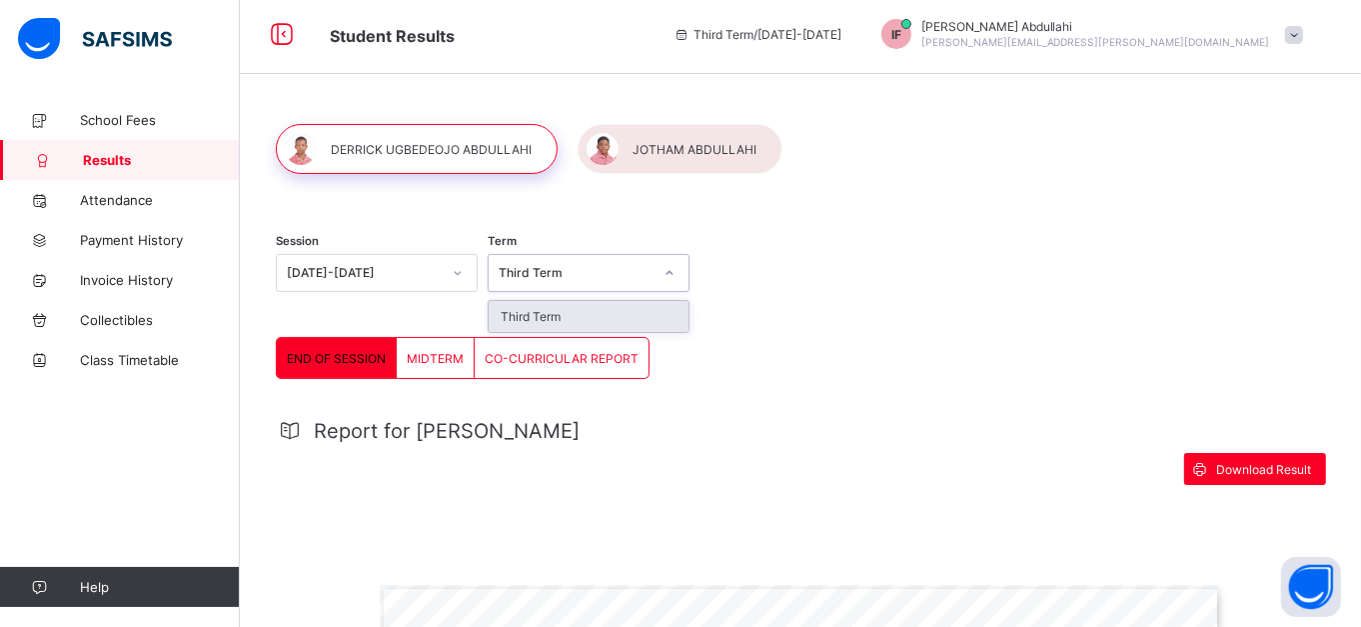
click at [605, 266] on div "Third Term" at bounding box center [576, 273] width 154 height 15
click at [577, 314] on div "Third Term" at bounding box center [589, 316] width 200 height 31
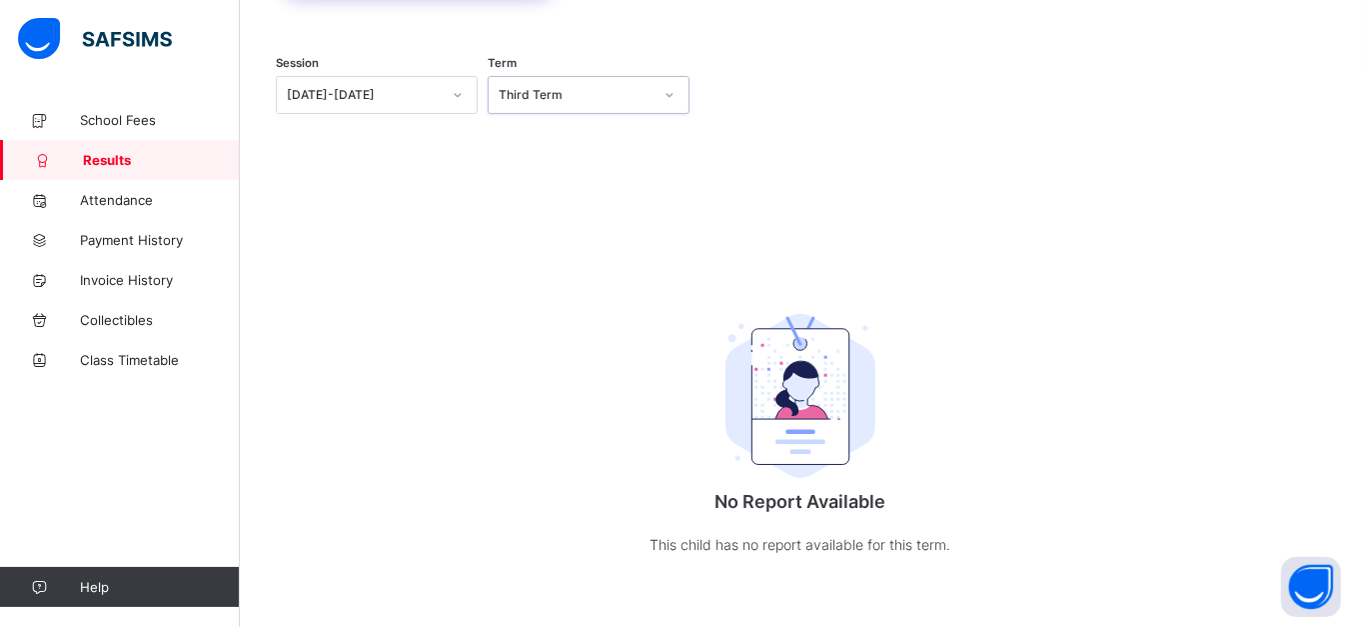
scroll to position [0, 0]
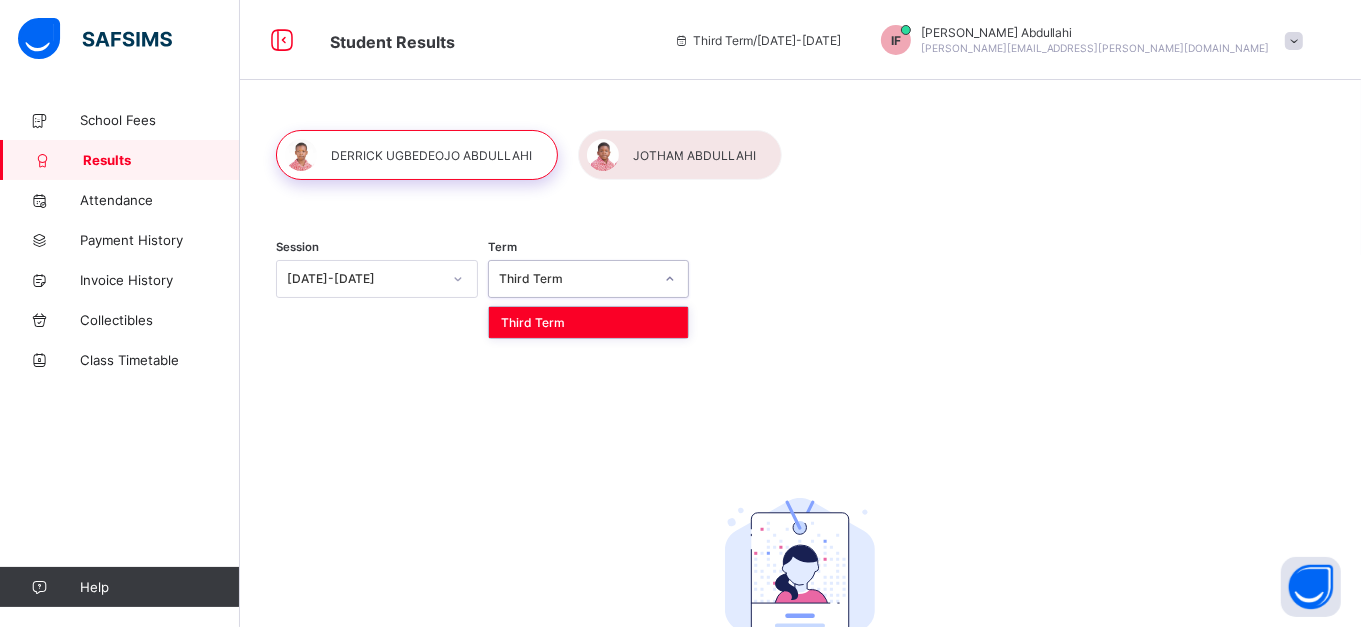
click at [639, 275] on div "Third Term" at bounding box center [576, 279] width 154 height 15
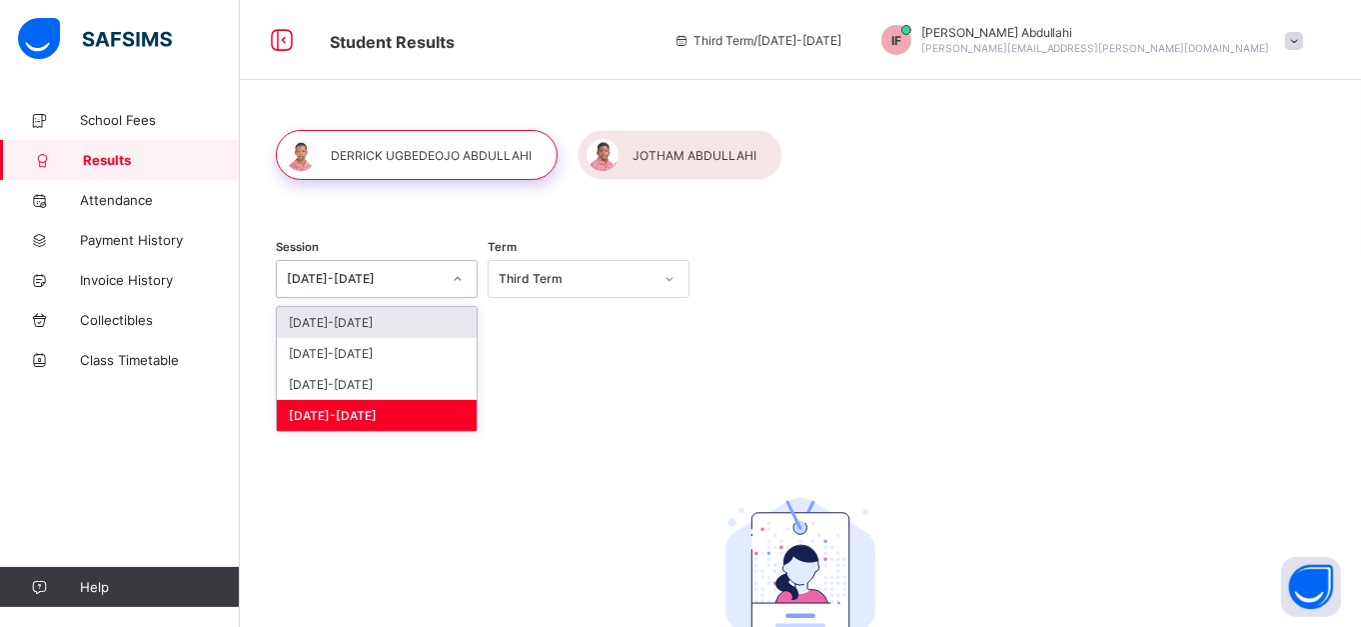
click at [462, 276] on icon at bounding box center [458, 279] width 12 height 20
click at [418, 420] on div "2022-2023" at bounding box center [377, 415] width 200 height 31
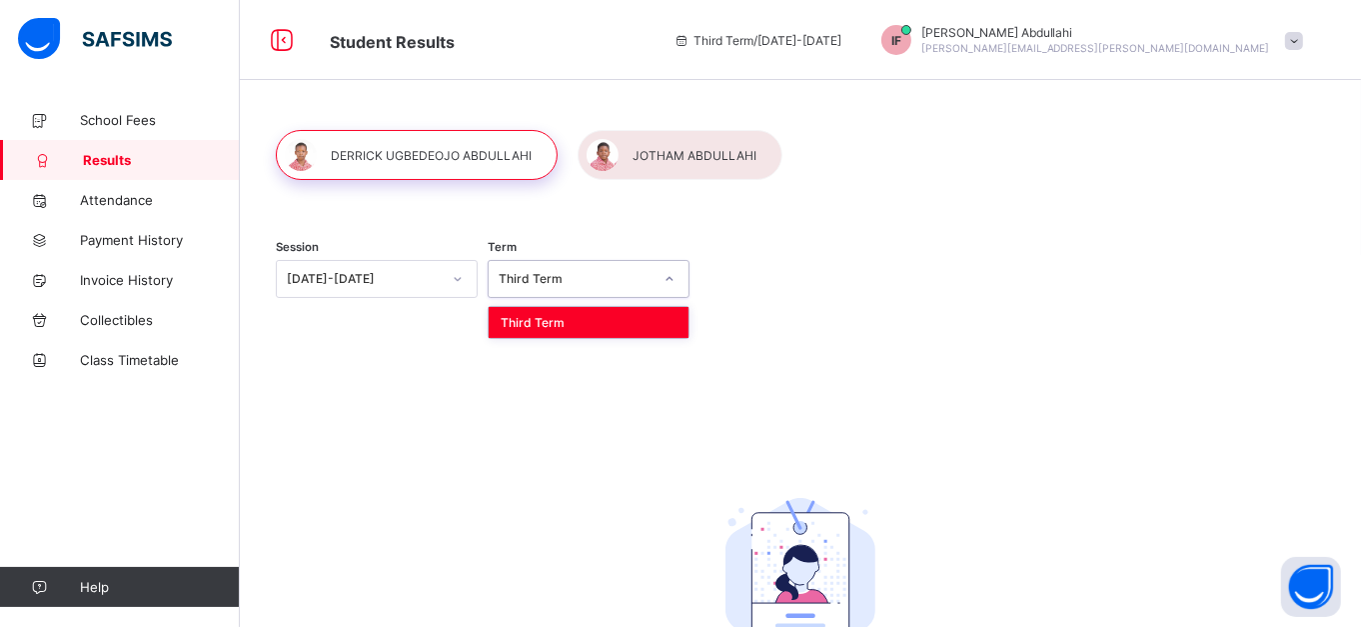
click at [665, 277] on div at bounding box center [670, 279] width 34 height 32
click at [631, 321] on div "Third Term" at bounding box center [589, 322] width 200 height 31
click at [746, 556] on img at bounding box center [800, 580] width 150 height 164
click at [1081, 242] on div "Session 2022-2023 Term Third Term" at bounding box center [800, 281] width 1049 height 123
click at [619, 64] on div "Student Results Third Term / 2024-2025 IF Ifeoma Abdullahi ifeoma.abdul@gmail.c…" at bounding box center [680, 40] width 1361 height 80
